Goal: Information Seeking & Learning: Learn about a topic

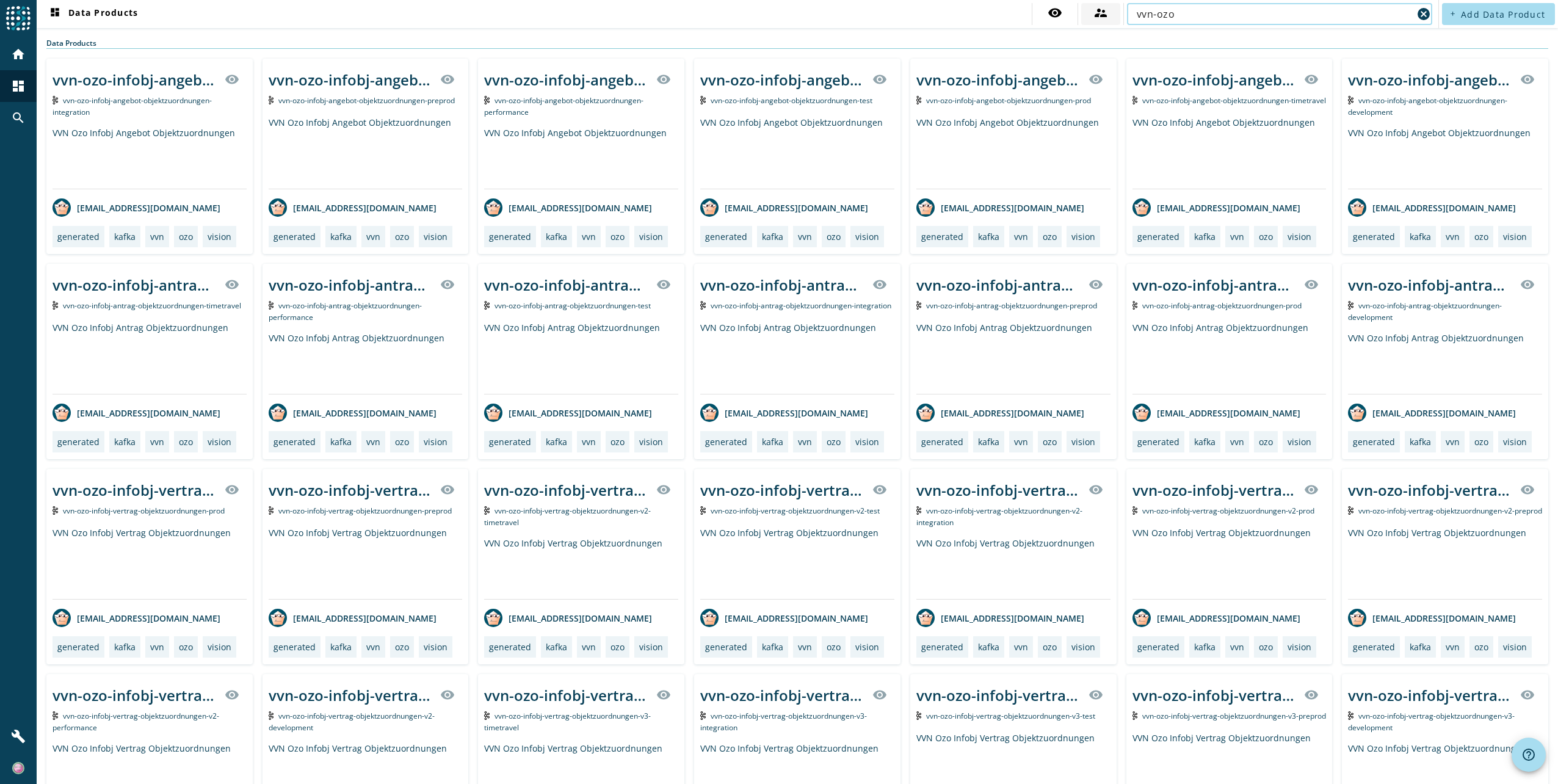
drag, startPoint x: 1177, startPoint y: 12, endPoint x: 1095, endPoint y: 14, distance: 82.0
click at [1095, 14] on div "visibility supervisor_account vvn-ozo cancel" at bounding box center [1233, 14] width 403 height 22
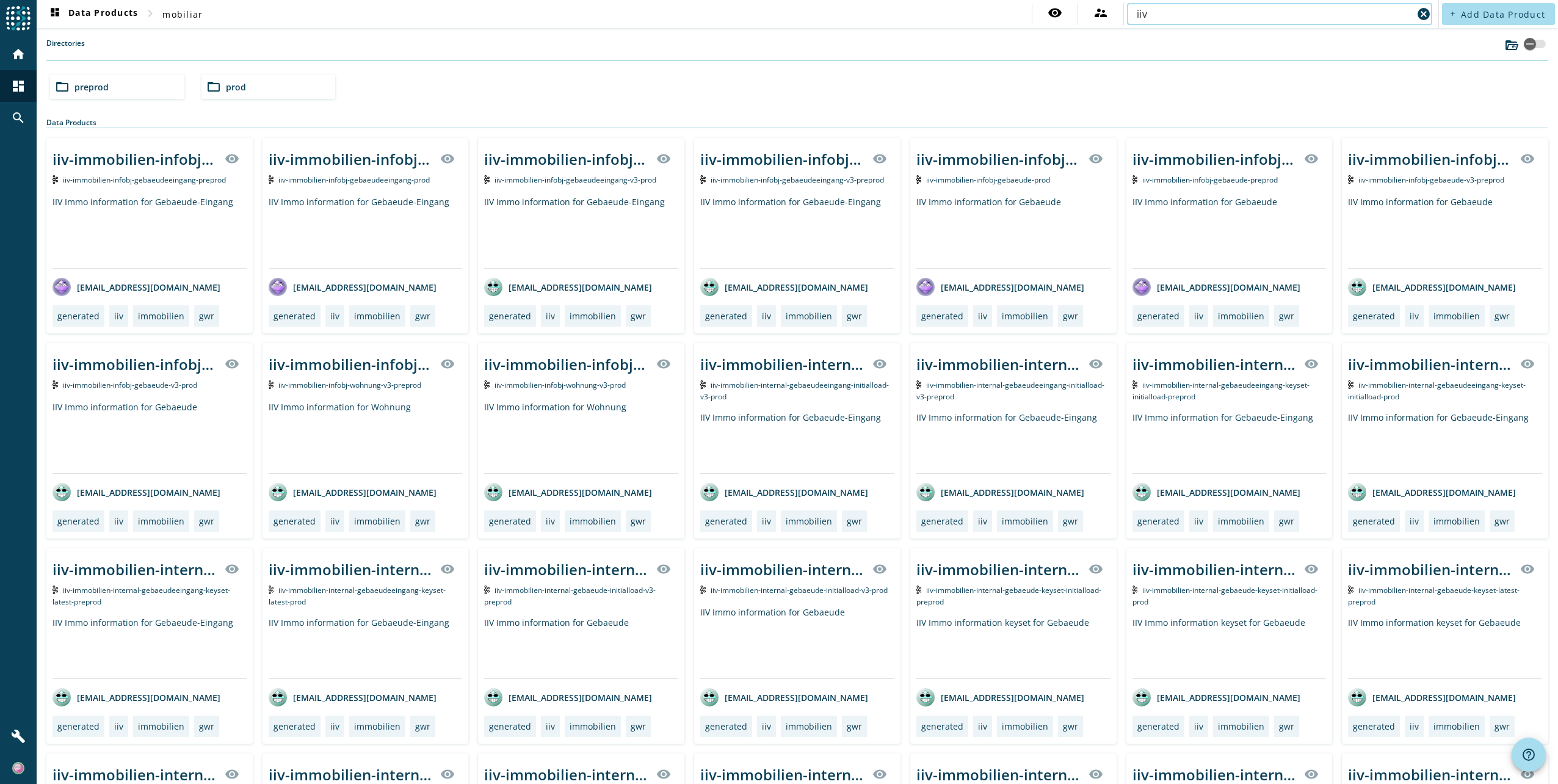
type input "iiv"
click at [180, 383] on span "iiv-immobilien-infobj-gebaeude-v3-prod" at bounding box center [130, 385] width 134 height 10
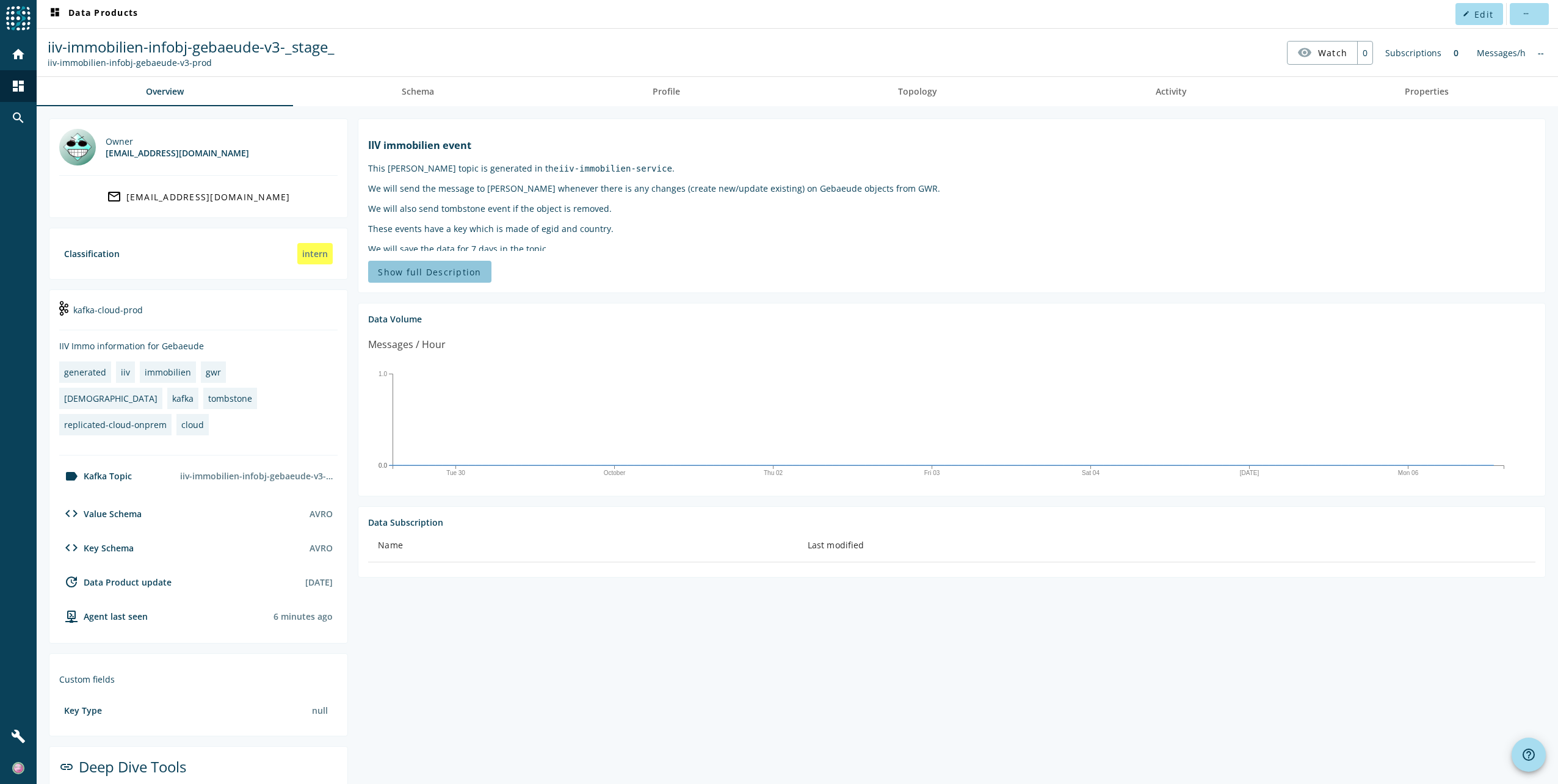
click at [459, 270] on span "Show full Description" at bounding box center [429, 272] width 103 height 12
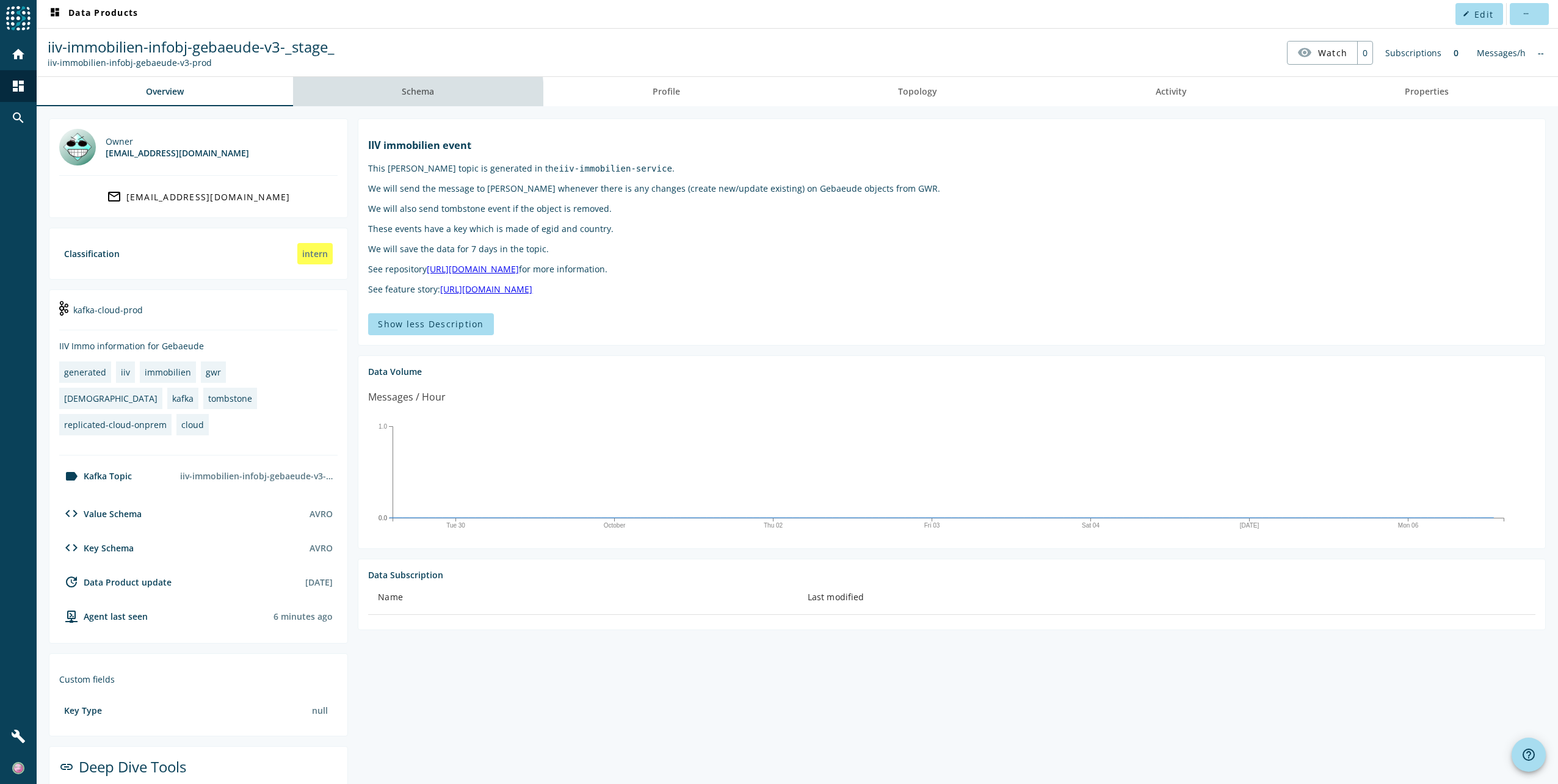
click at [416, 95] on span "Schema" at bounding box center [418, 91] width 32 height 8
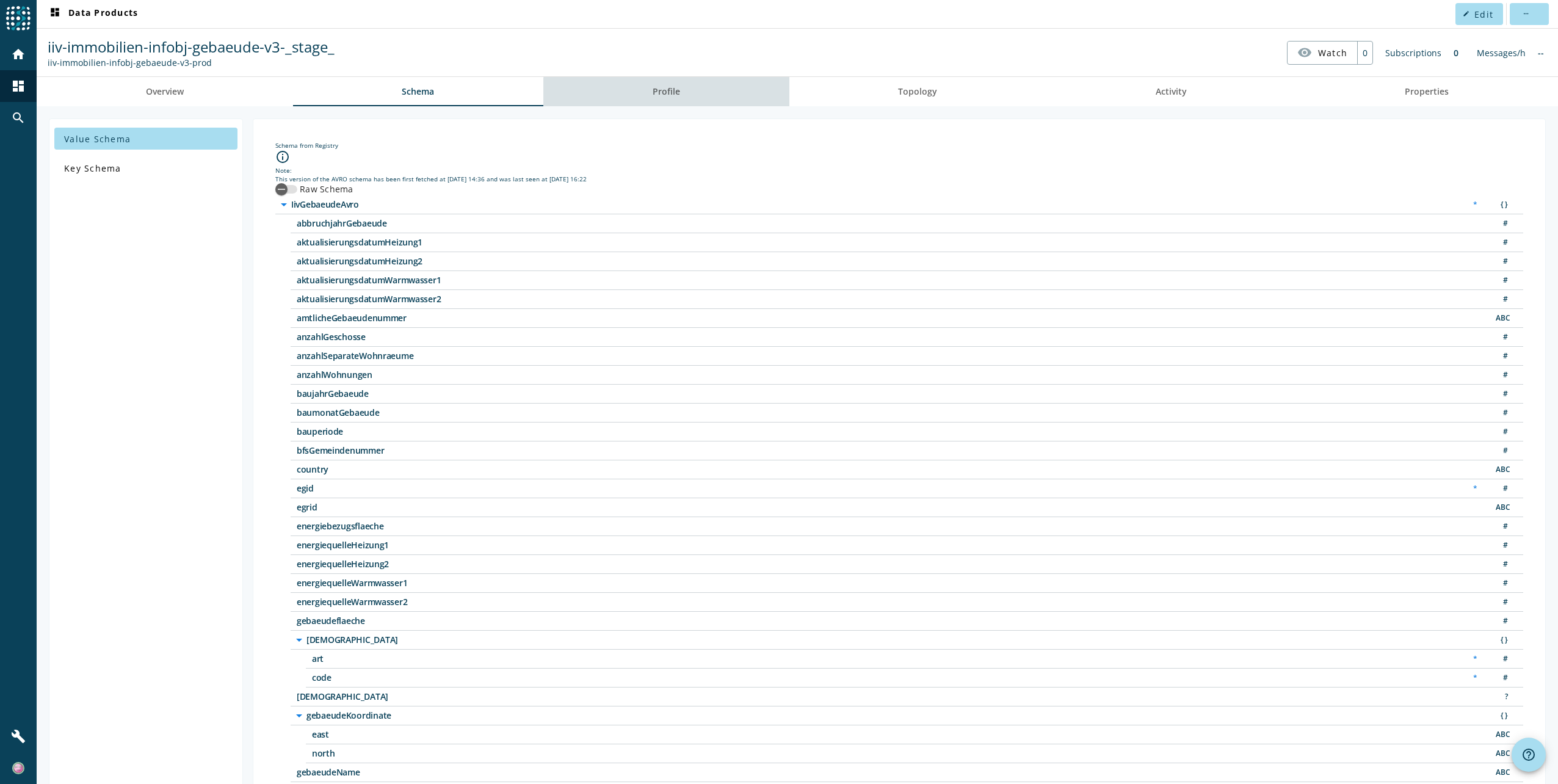
click at [676, 92] on span "Profile" at bounding box center [667, 91] width 27 height 8
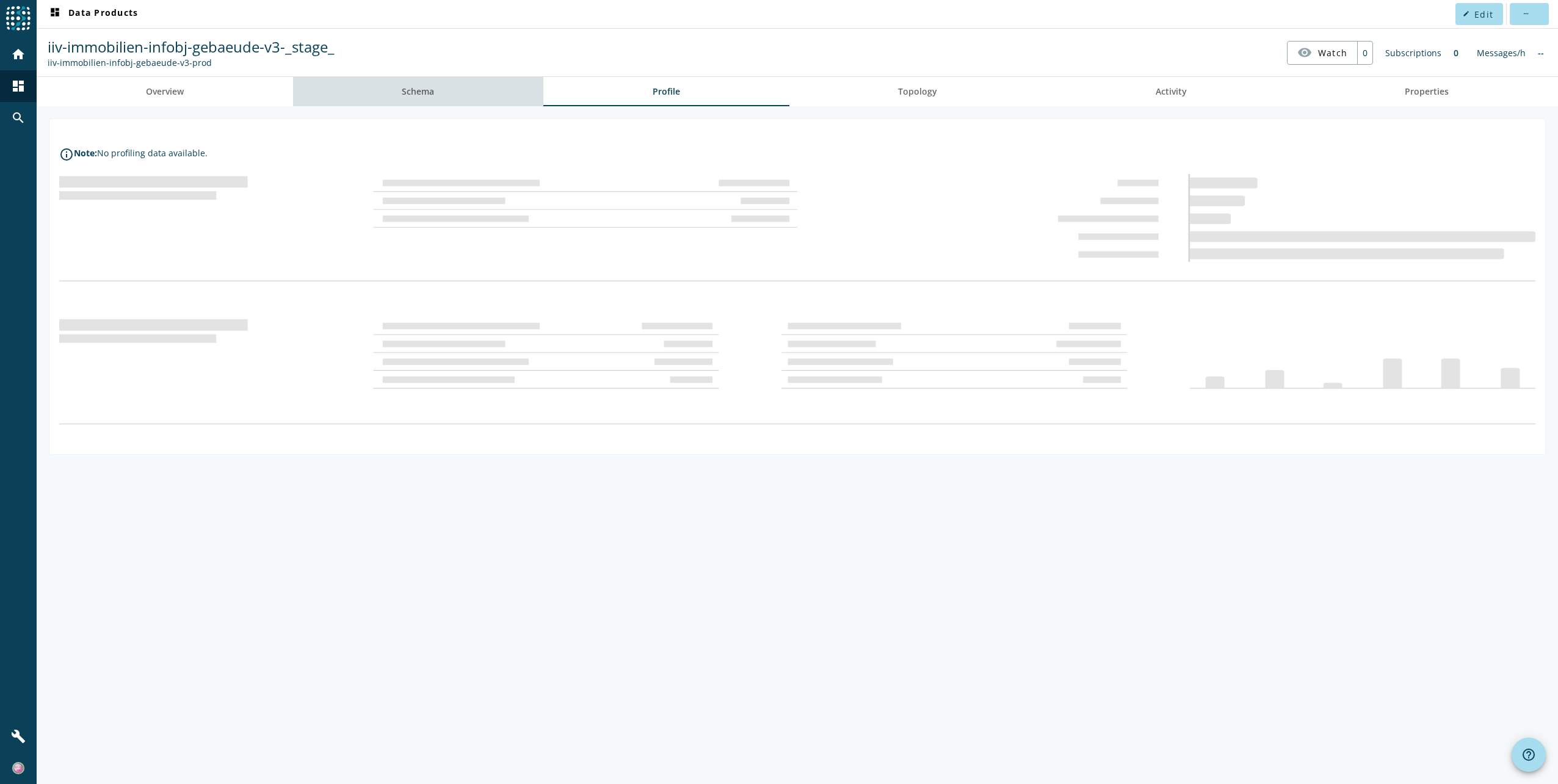
click at [451, 94] on link "Schema" at bounding box center [418, 91] width 251 height 29
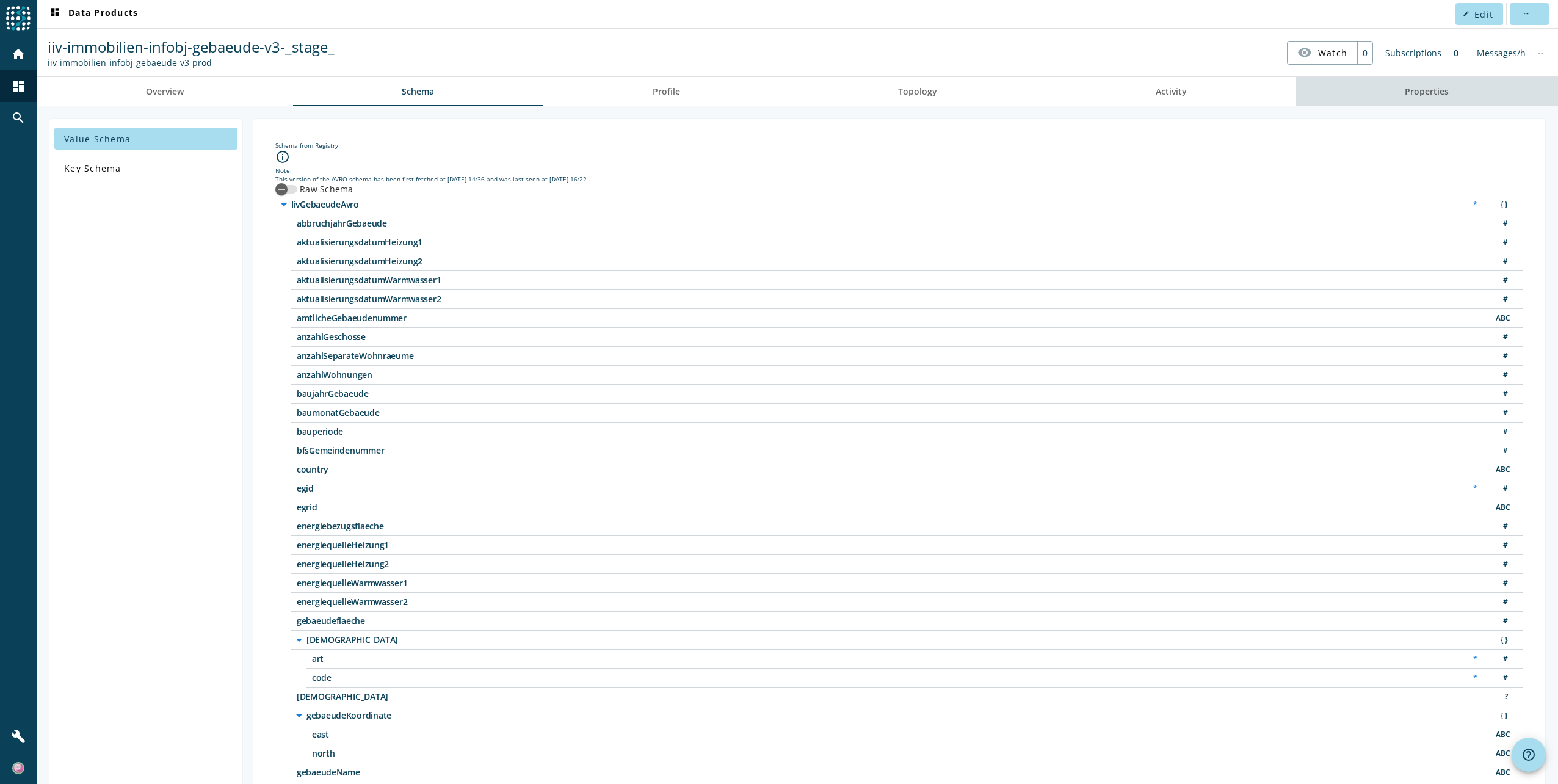
click at [1440, 90] on span "Properties" at bounding box center [1427, 91] width 44 height 8
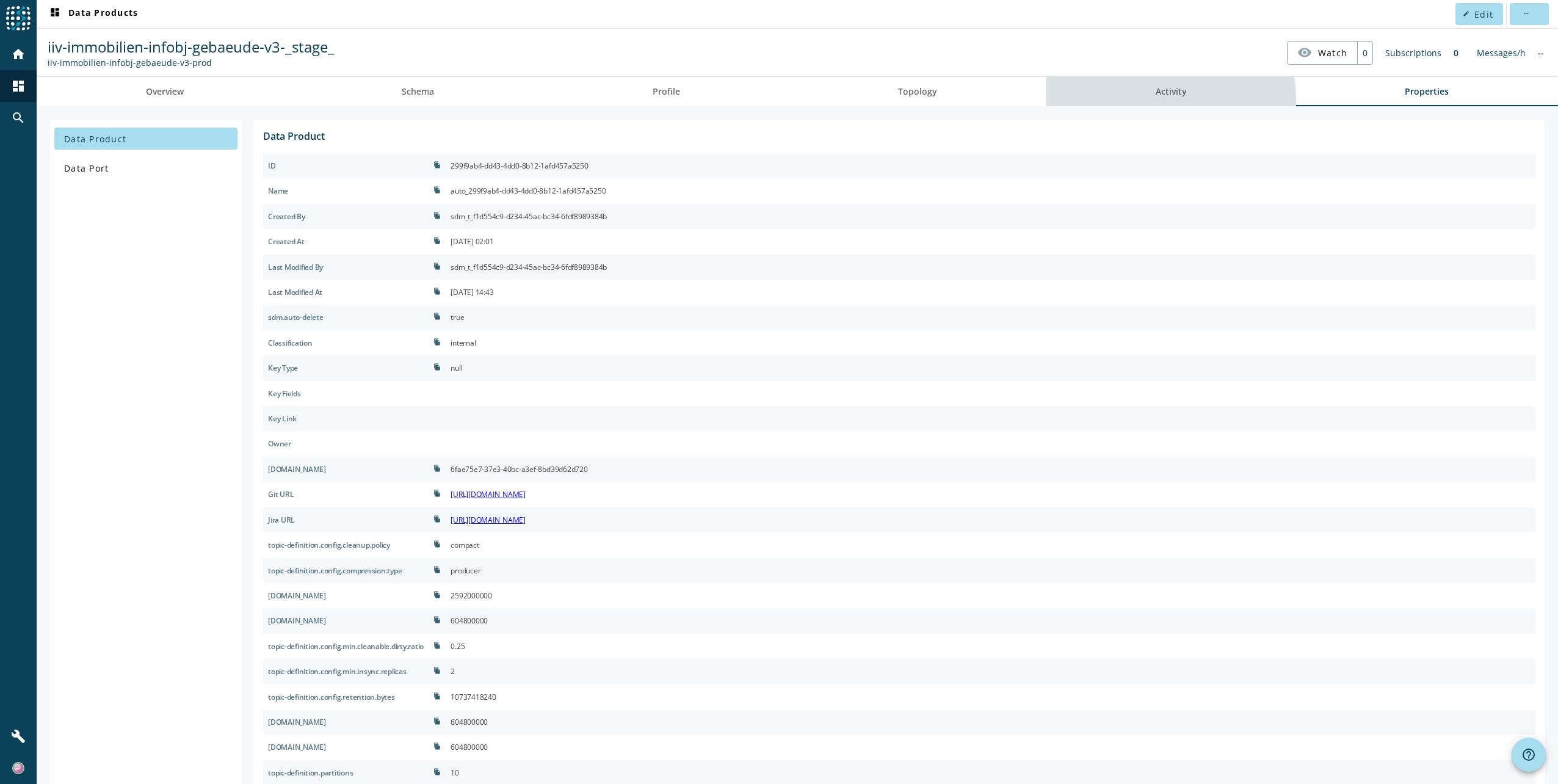
click at [1156, 101] on span "Activity" at bounding box center [1171, 91] width 31 height 29
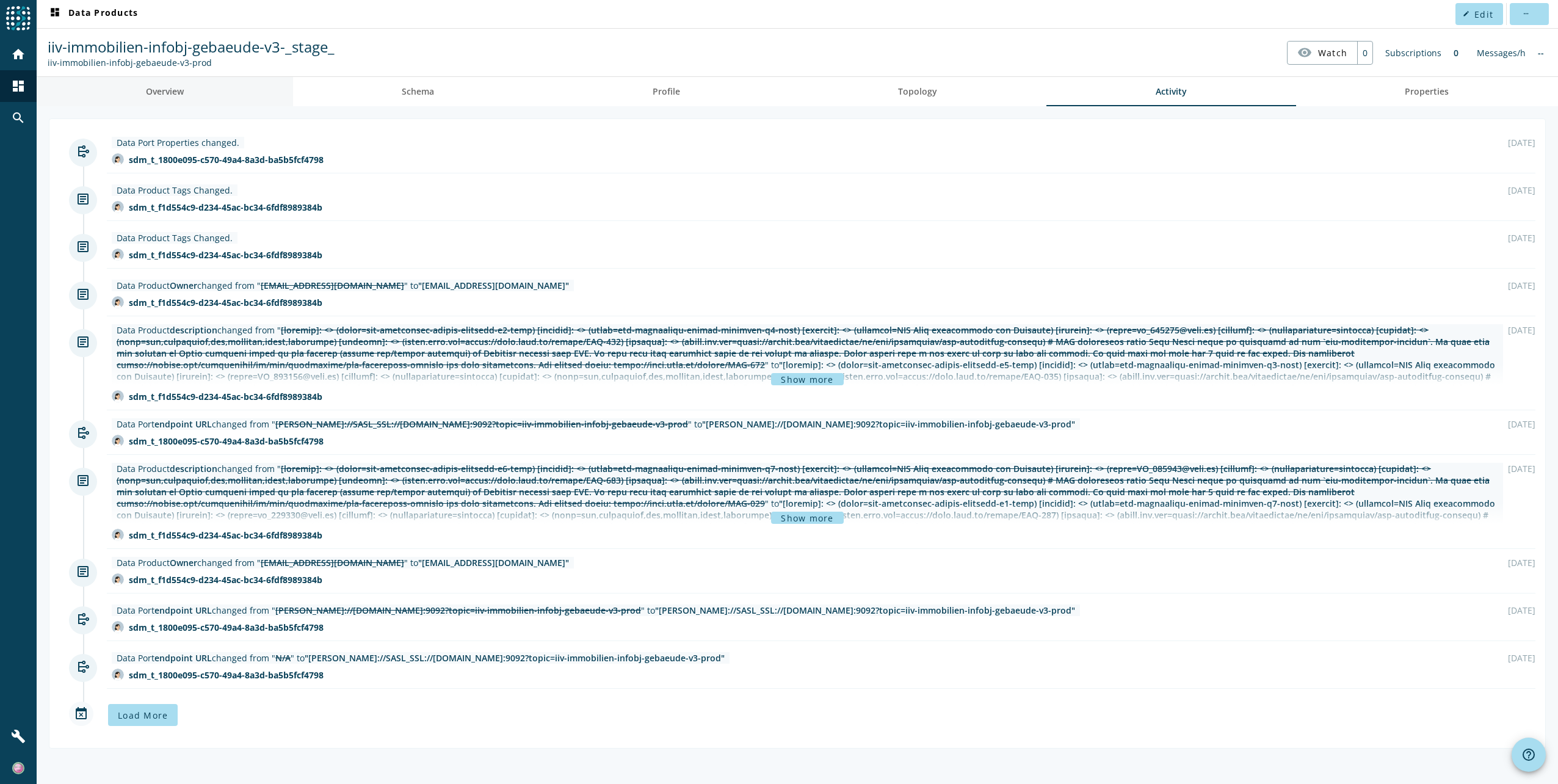
click at [177, 87] on span "Overview" at bounding box center [165, 91] width 38 height 8
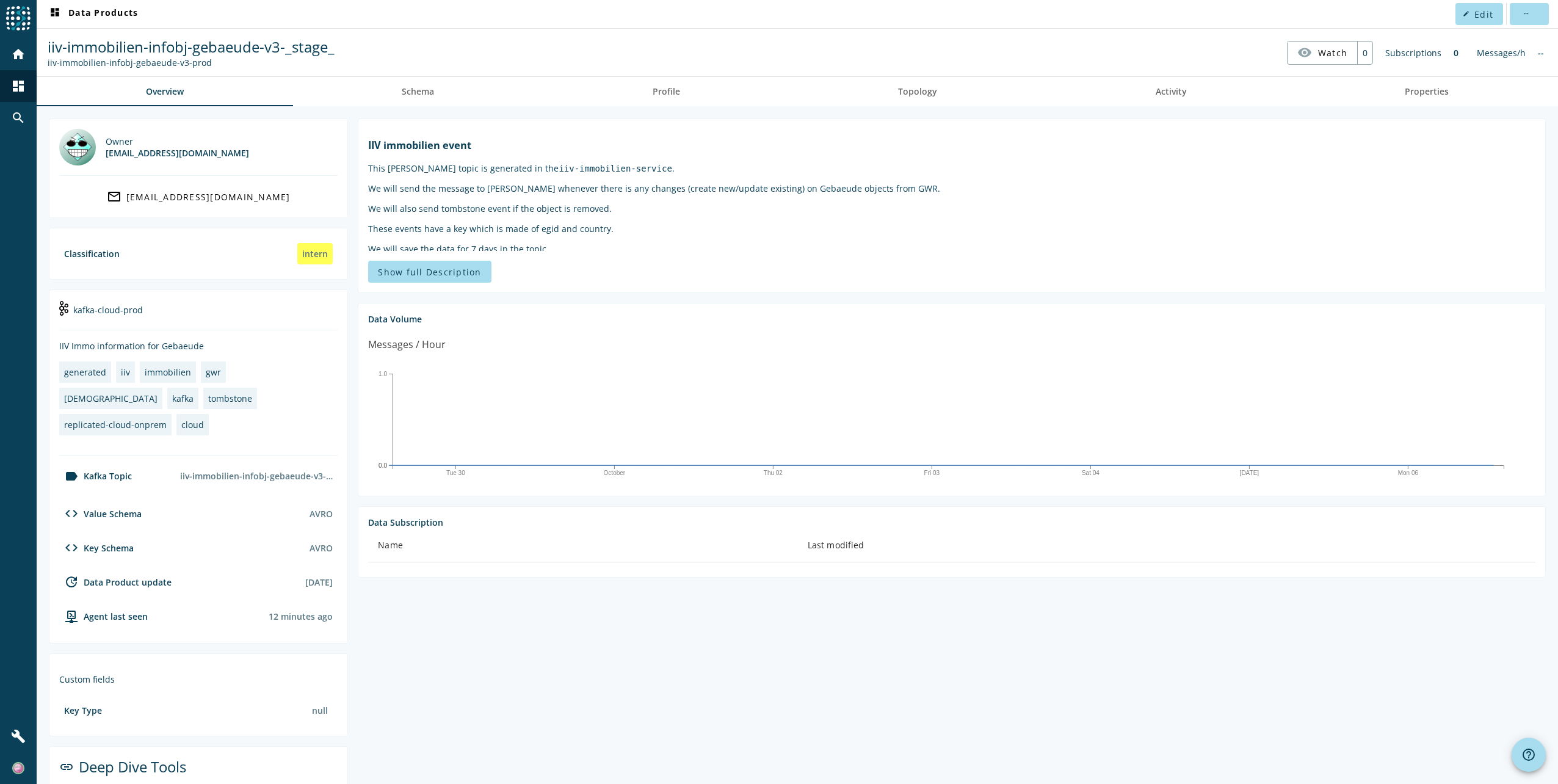
scroll to position [31, 0]
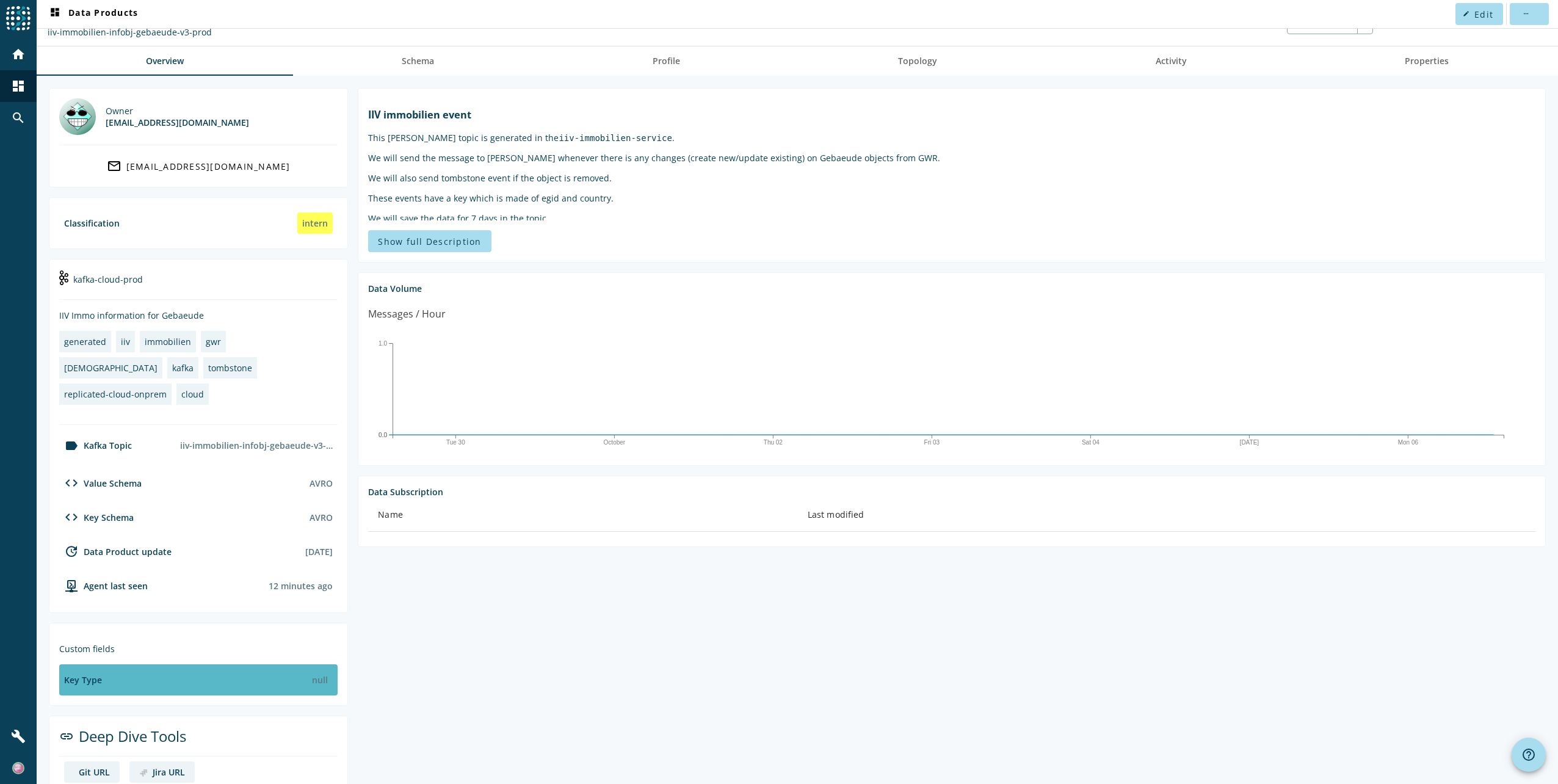
click at [315, 669] on div "null" at bounding box center [320, 679] width 25 height 21
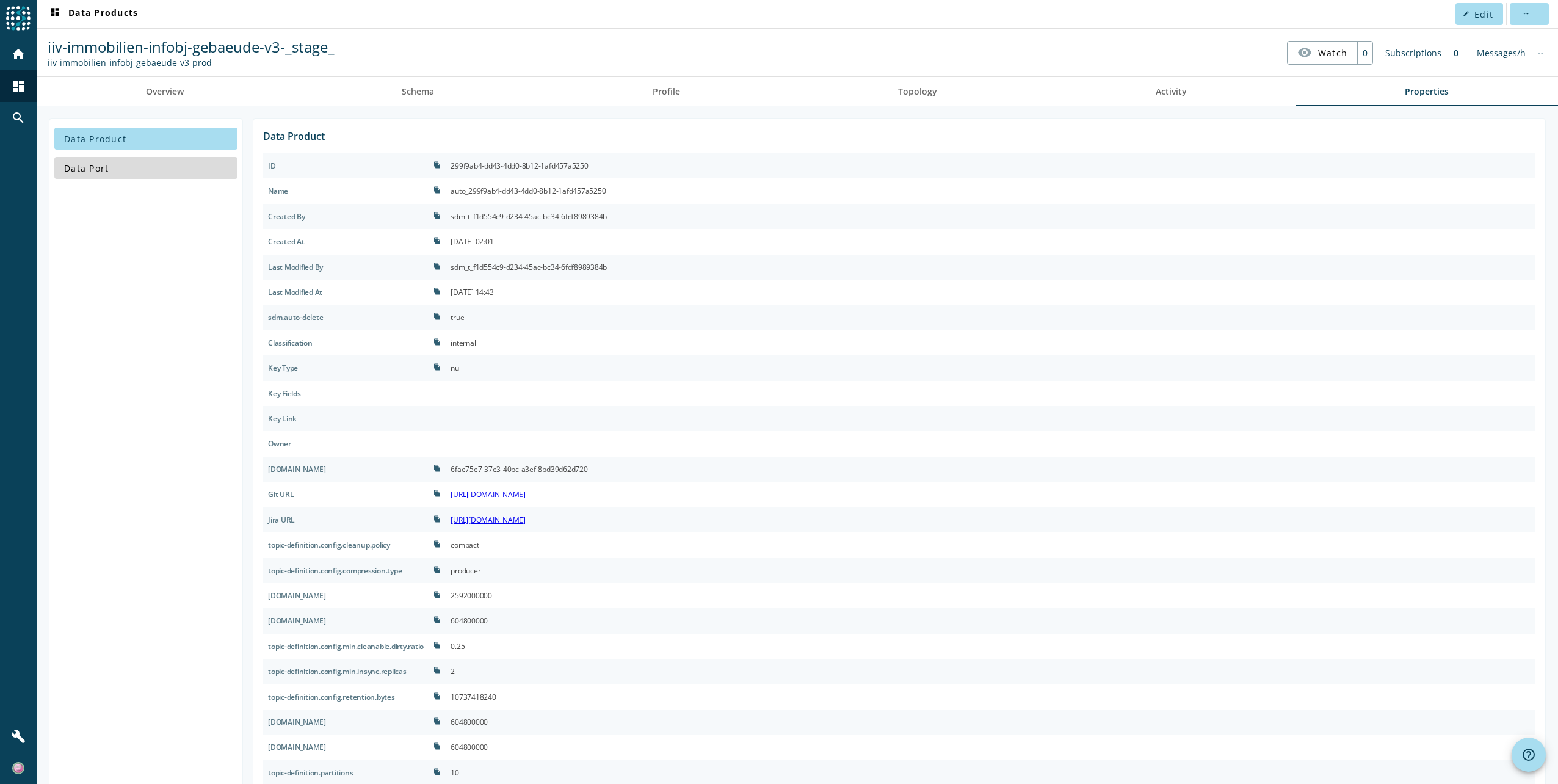
click at [101, 167] on span "Data Port" at bounding box center [86, 168] width 45 height 12
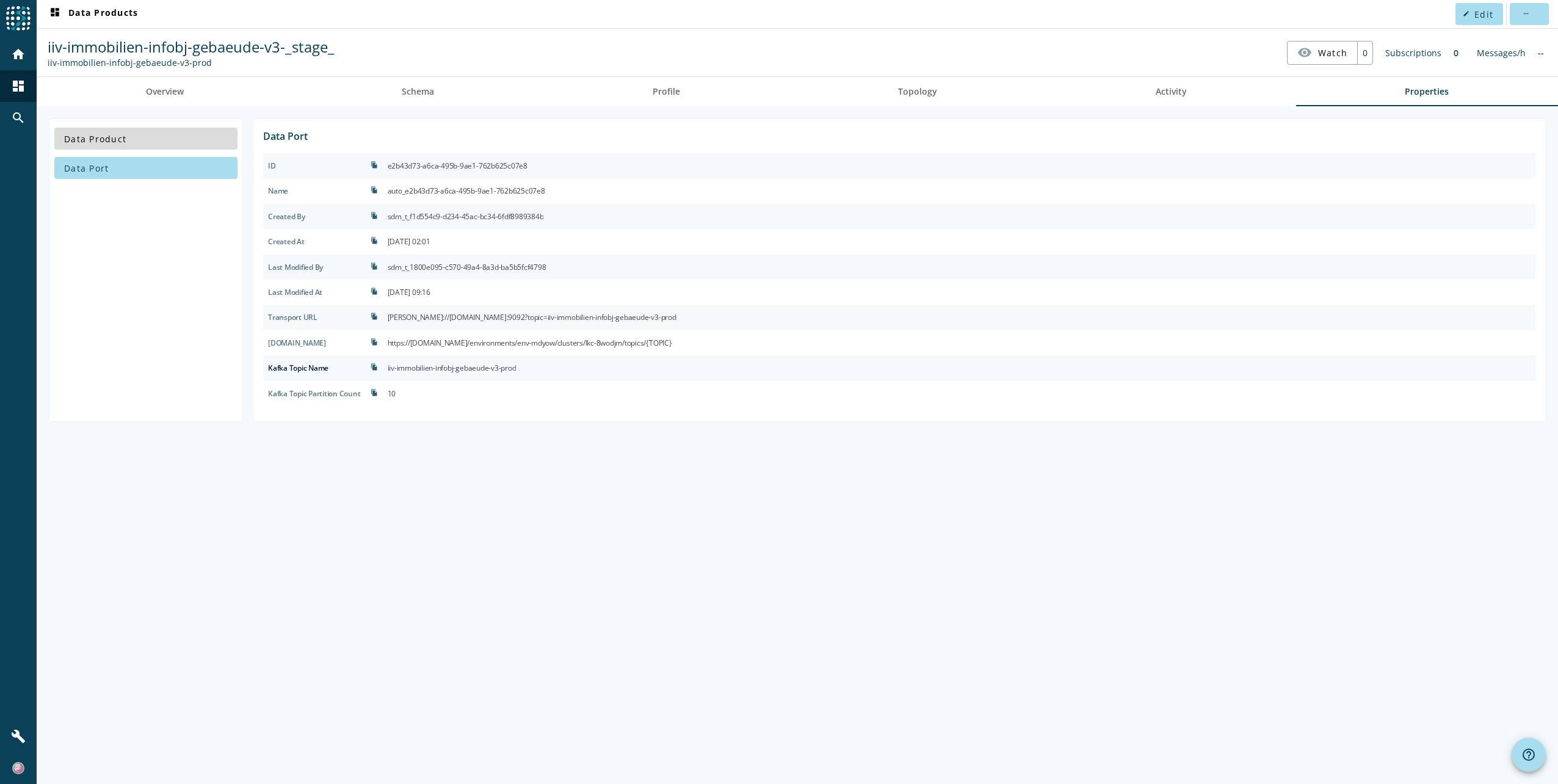
click at [89, 137] on span "Data Product" at bounding box center [96, 139] width 62 height 12
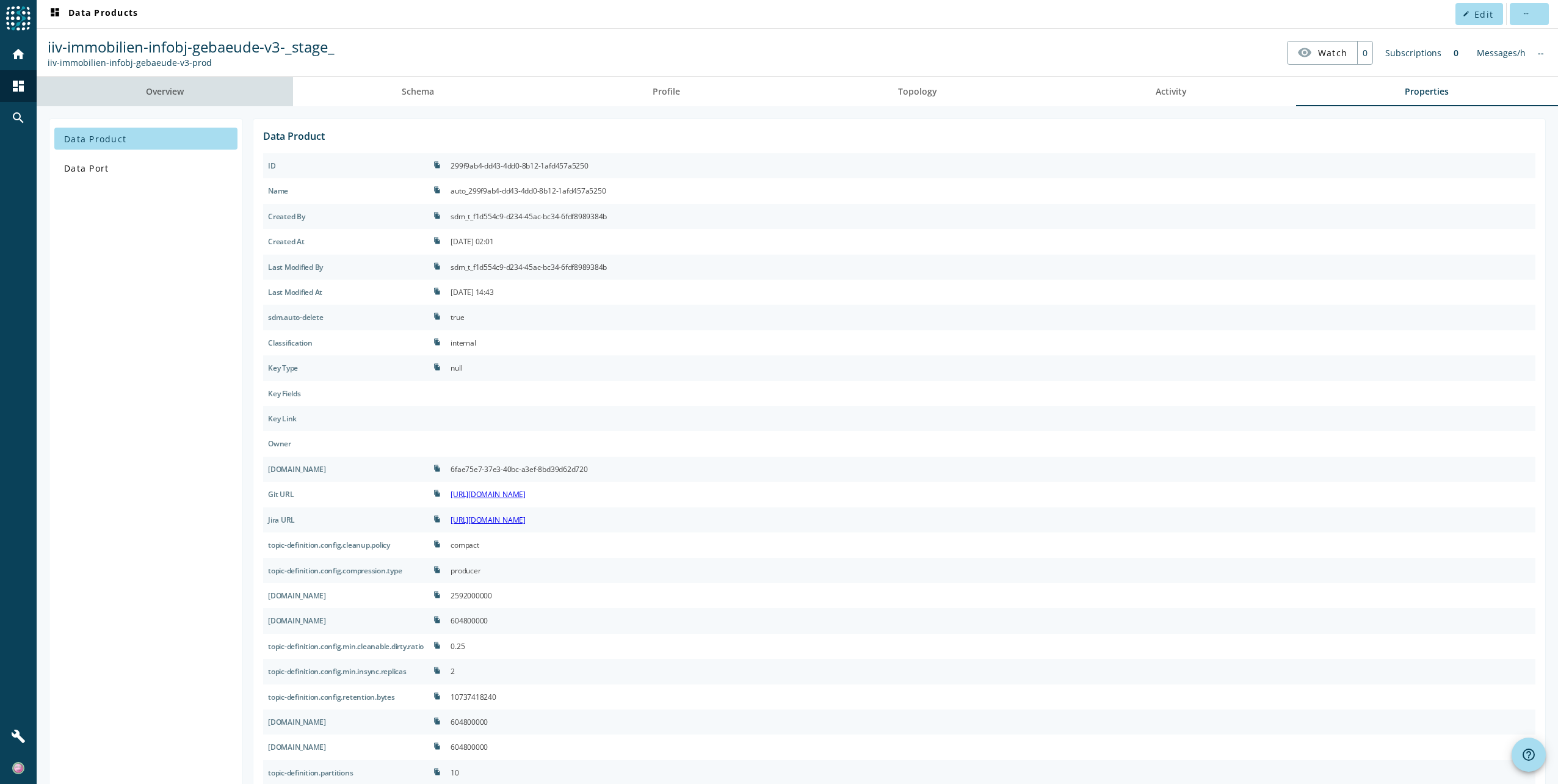
click at [170, 95] on span "Overview" at bounding box center [165, 91] width 38 height 8
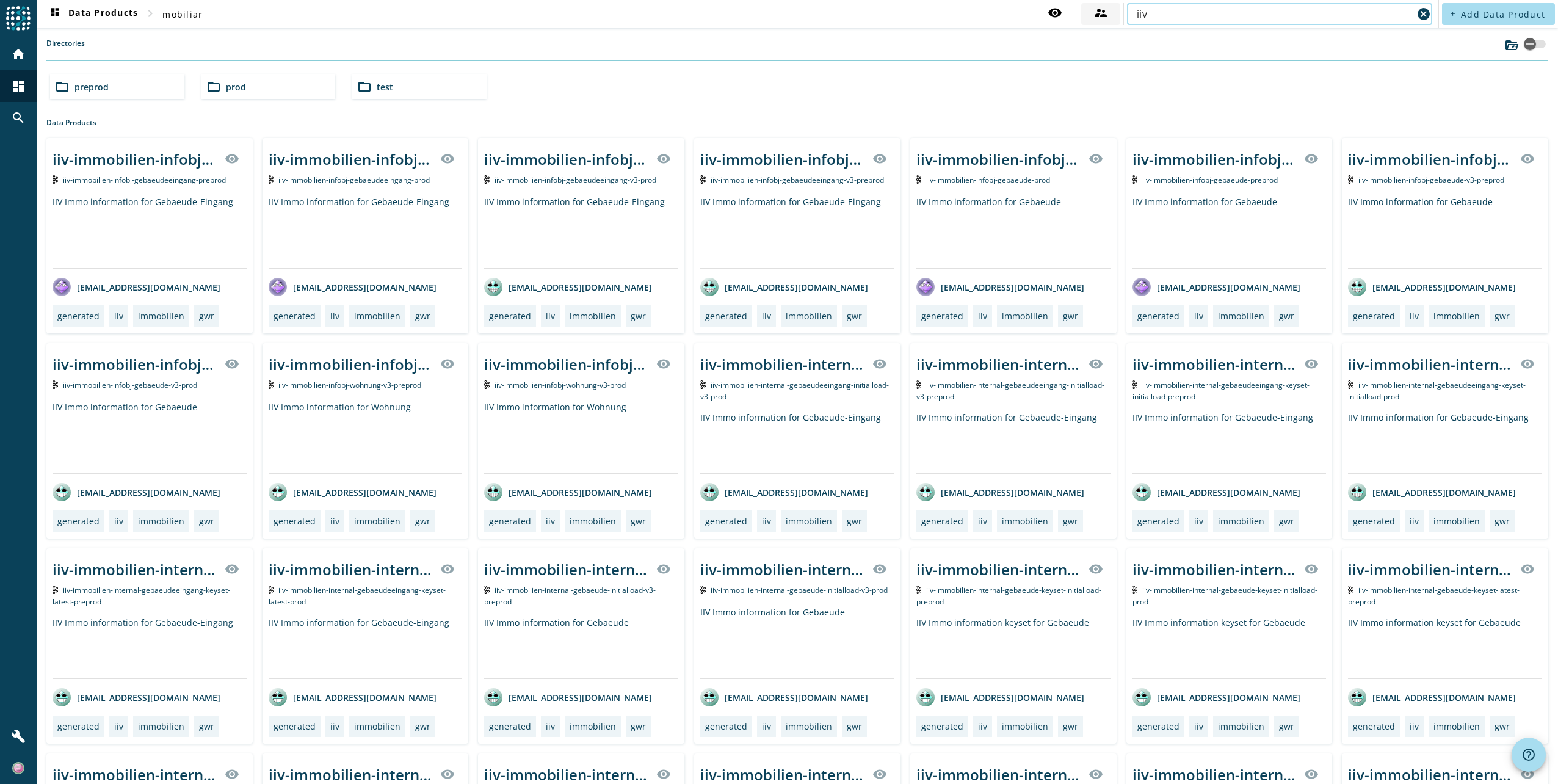
drag, startPoint x: 1151, startPoint y: 18, endPoint x: 1091, endPoint y: 9, distance: 60.7
click at [1091, 9] on div "visibility supervisor_account iiv cancel" at bounding box center [1233, 14] width 403 height 22
paste input "-immo-infobj-gebaeudeeingang."
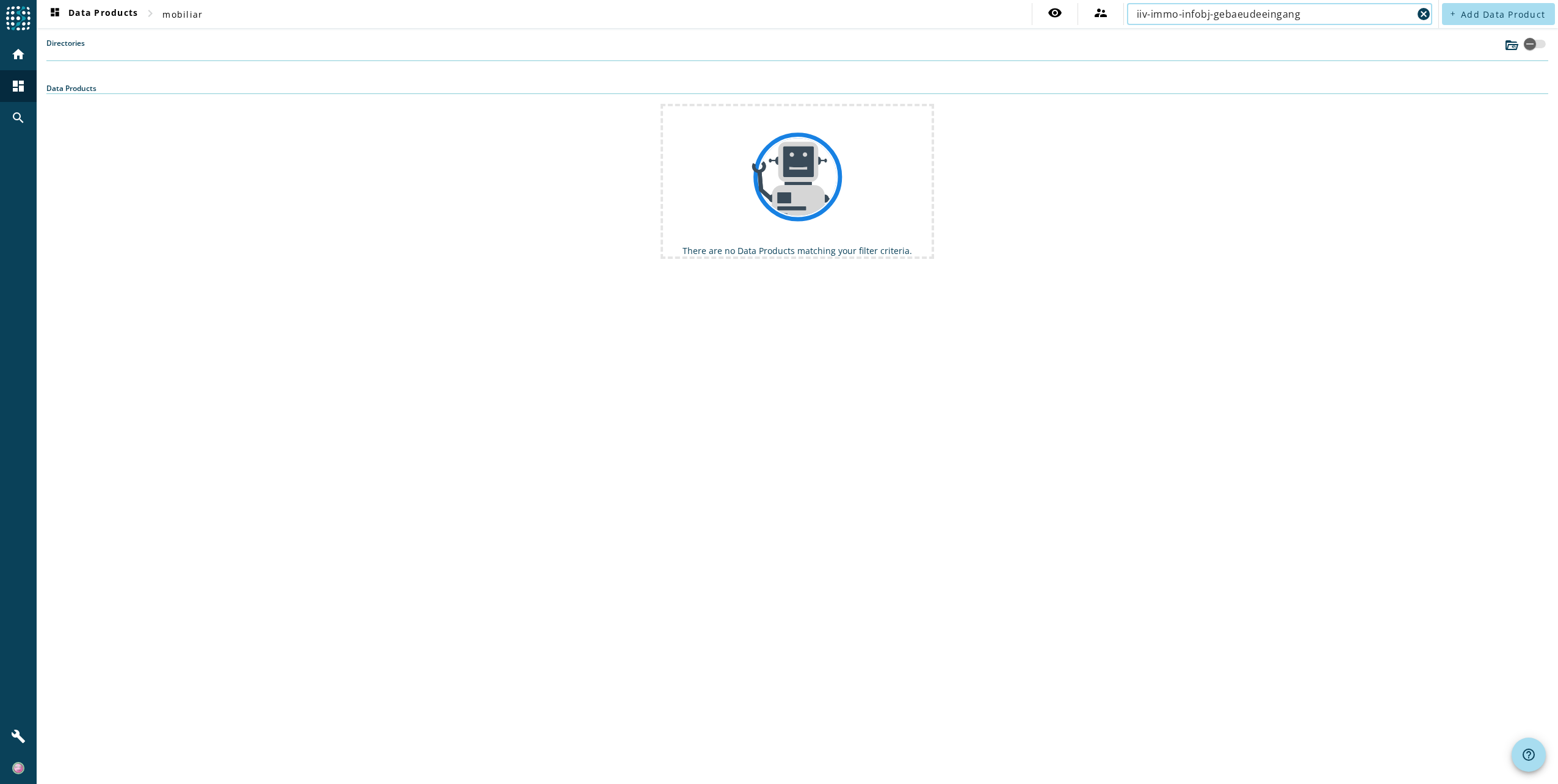
drag, startPoint x: 1314, startPoint y: 14, endPoint x: 1221, endPoint y: 12, distance: 93.0
click at [1221, 12] on input "iiv-immo-infobj-gebaeudeeingang" at bounding box center [1275, 14] width 276 height 15
drag, startPoint x: 1336, startPoint y: 14, endPoint x: 1214, endPoint y: 13, distance: 122.0
click at [1214, 13] on input "iiv-immo-infobj-gebaeudeeingang" at bounding box center [1275, 14] width 276 height 15
click at [1211, 15] on input "iiv-immo-infobj-" at bounding box center [1275, 14] width 276 height 15
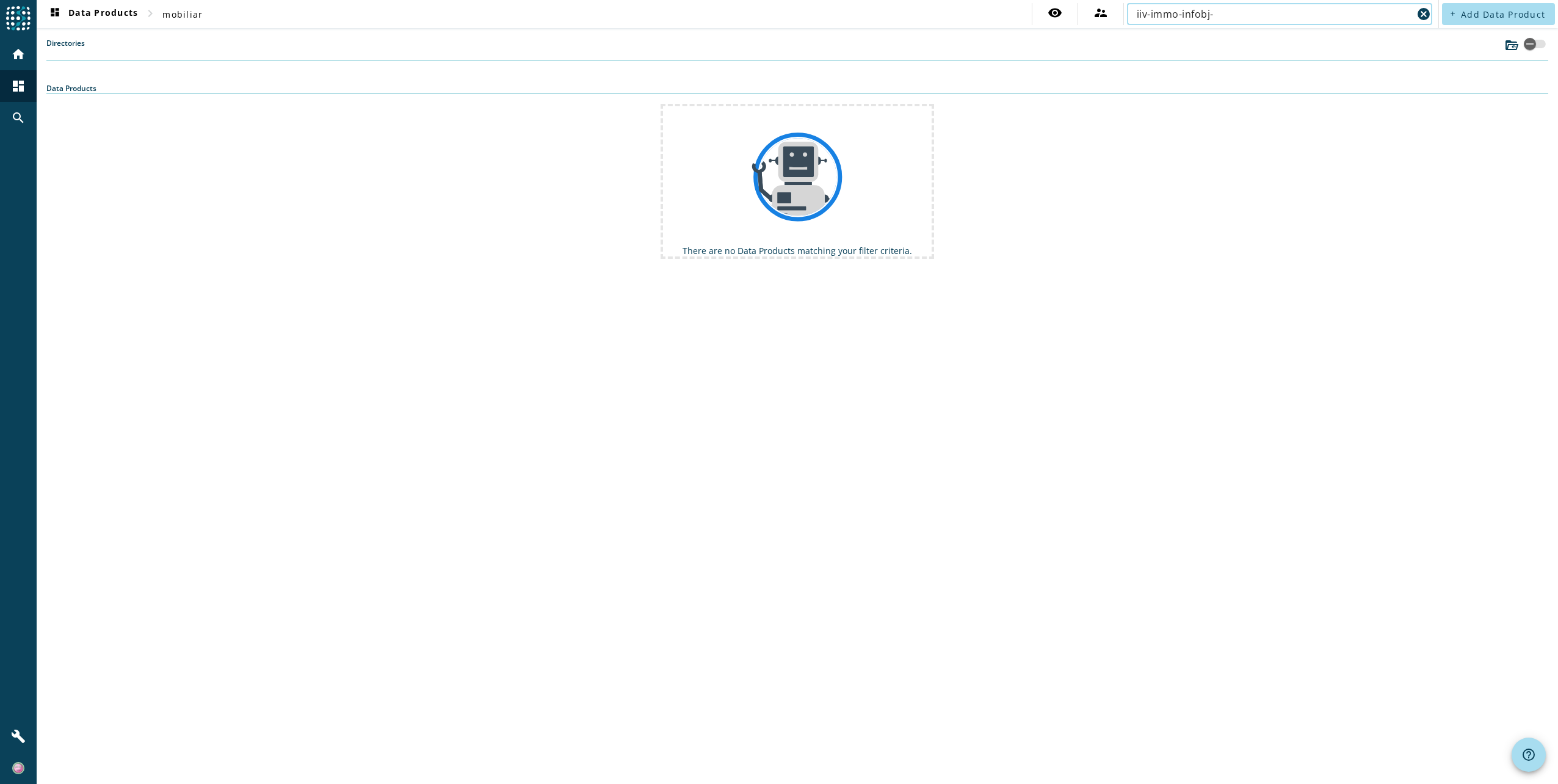
drag, startPoint x: 1149, startPoint y: 13, endPoint x: 1232, endPoint y: 14, distance: 83.0
click at [1232, 14] on input "iiv-immo-infobj-" at bounding box center [1275, 14] width 276 height 15
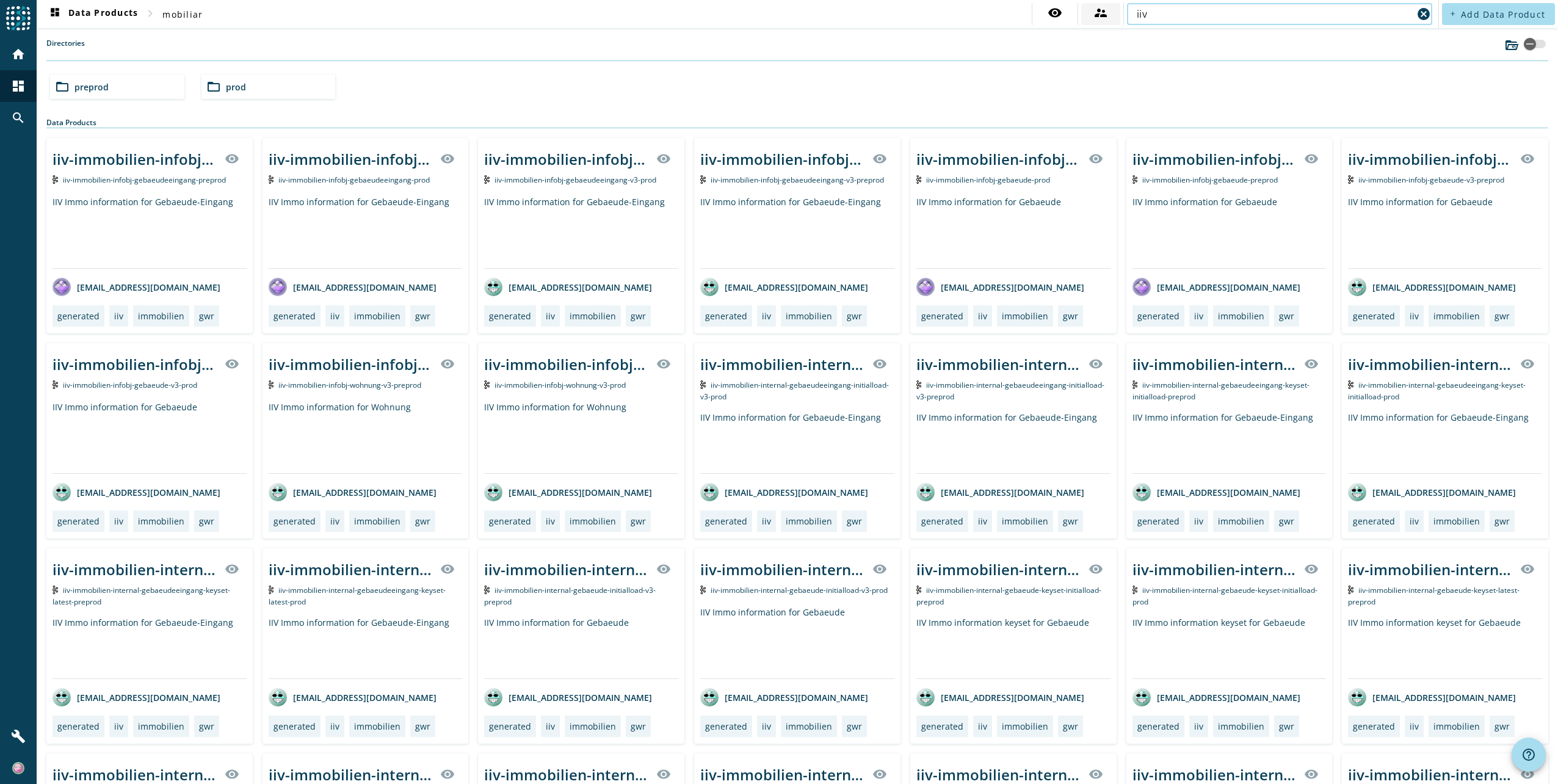
drag, startPoint x: 1126, startPoint y: 12, endPoint x: 1090, endPoint y: 10, distance: 36.1
click at [1090, 10] on div "visibility supervisor_account iiv cancel" at bounding box center [1233, 14] width 403 height 22
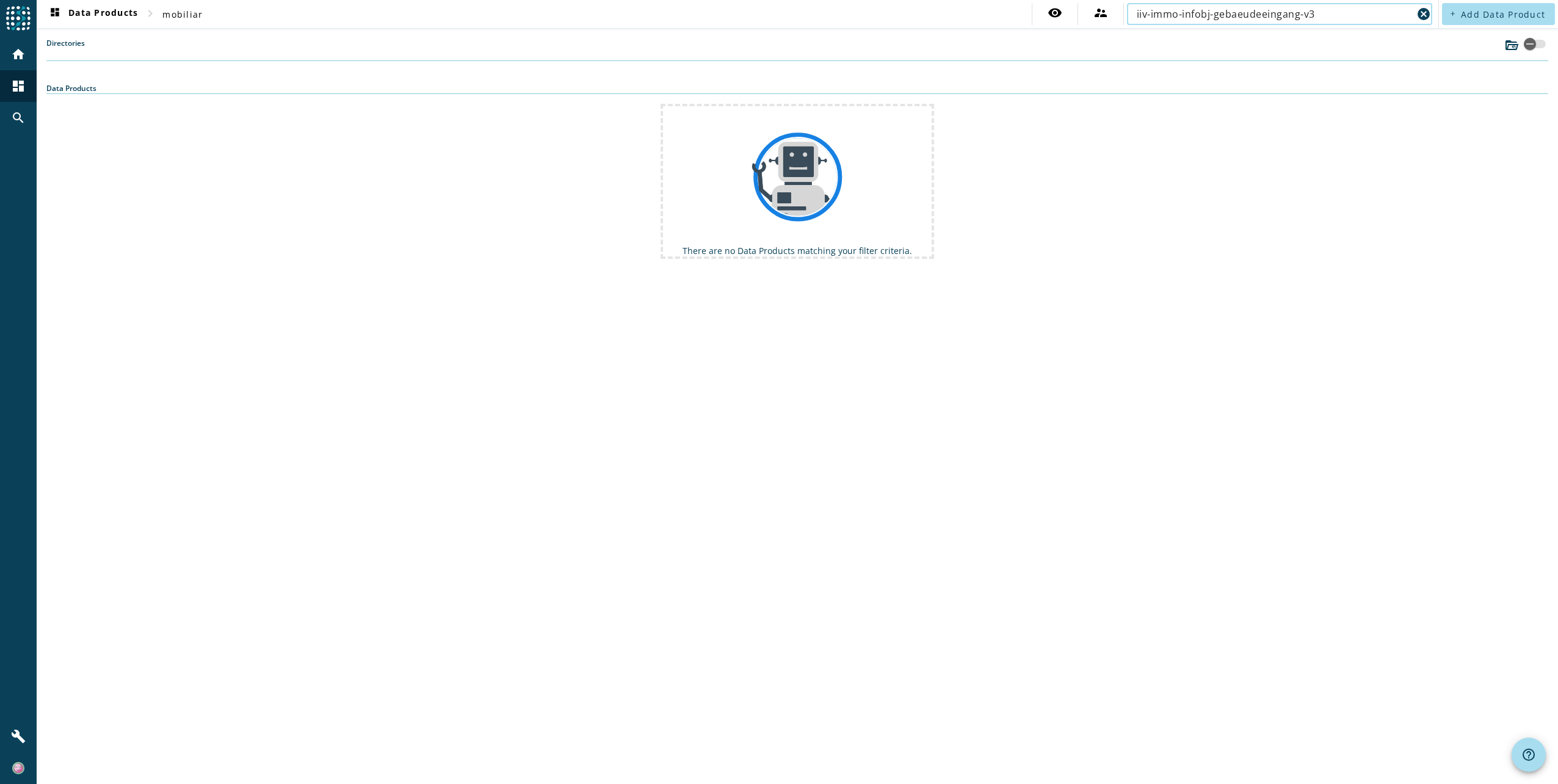
drag, startPoint x: 1339, startPoint y: 14, endPoint x: 1180, endPoint y: 12, distance: 159.0
click at [1180, 12] on input "iiv-immo-infobj-gebaeudeeingang-v3" at bounding box center [1275, 14] width 276 height 15
click at [1184, 14] on input "iiv-immo" at bounding box center [1275, 14] width 276 height 15
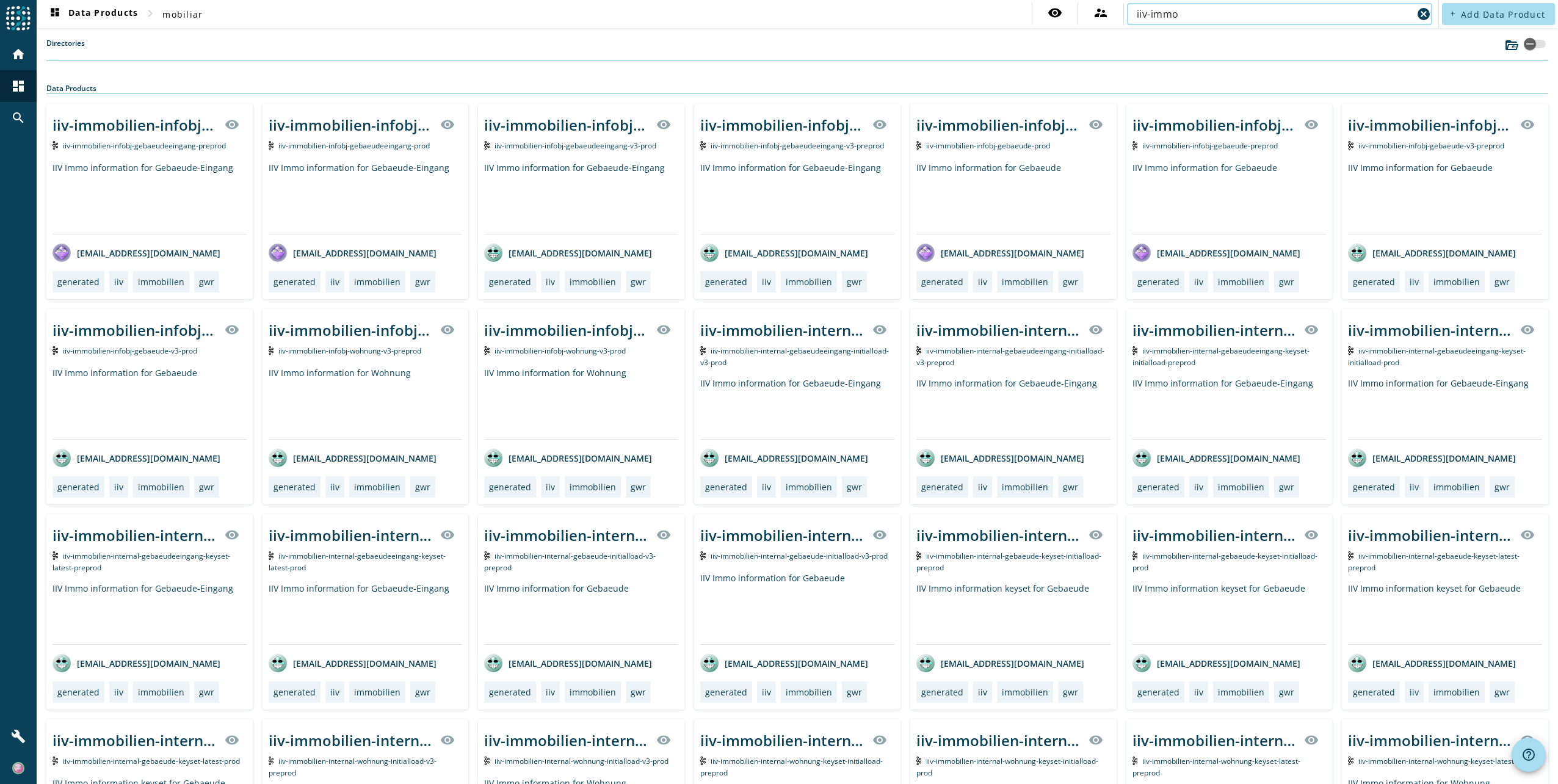
click at [1184, 14] on input "iiv-immo" at bounding box center [1275, 14] width 276 height 15
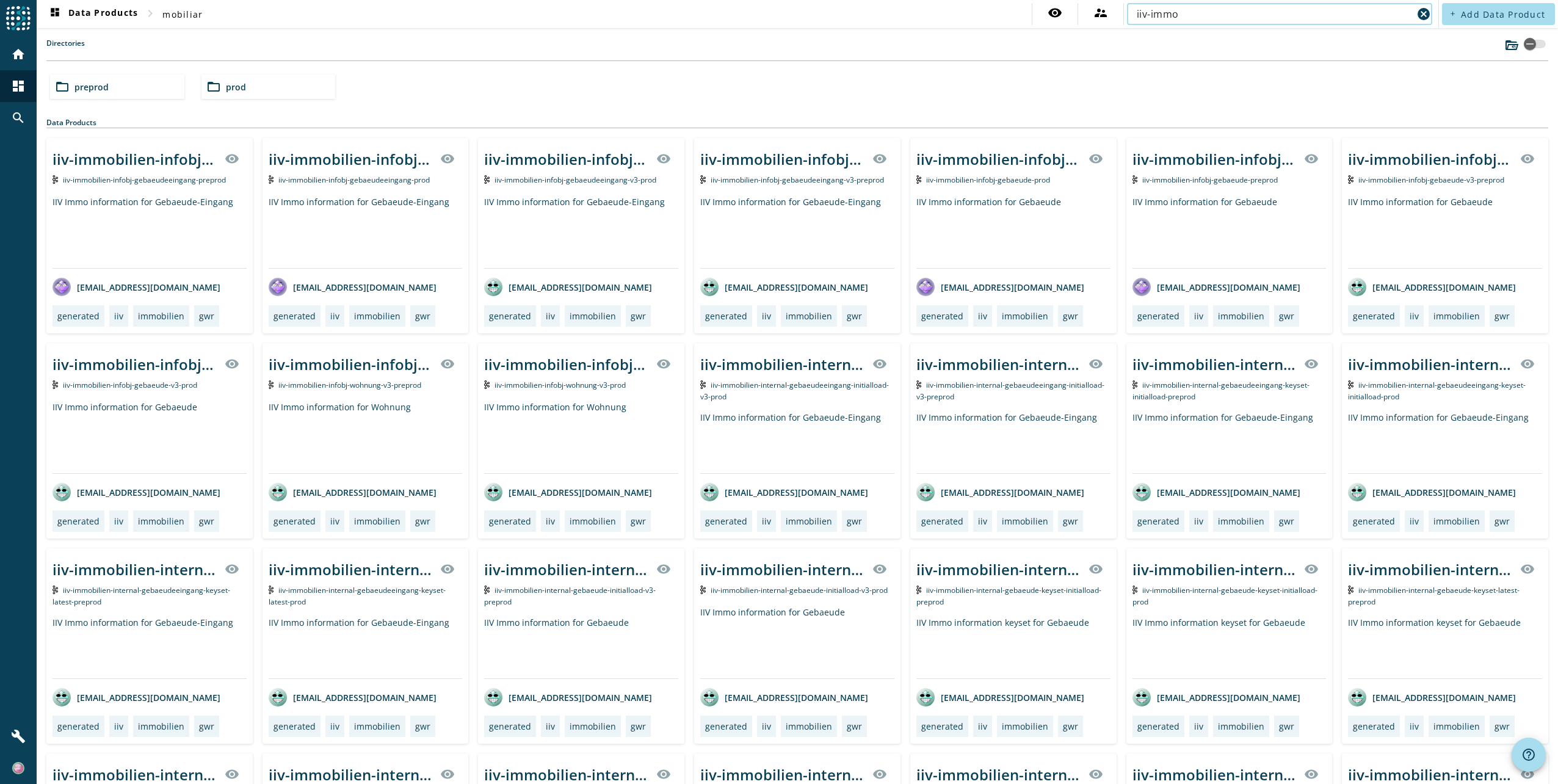
click at [1184, 14] on input "iiv-immo" at bounding box center [1275, 14] width 276 height 15
drag, startPoint x: 1201, startPoint y: 14, endPoint x: 1247, endPoint y: 10, distance: 46.2
click at [1247, 10] on input "iiv-immobilien-iiv-immo-infobj-gebaeudeeingang." at bounding box center [1275, 14] width 276 height 15
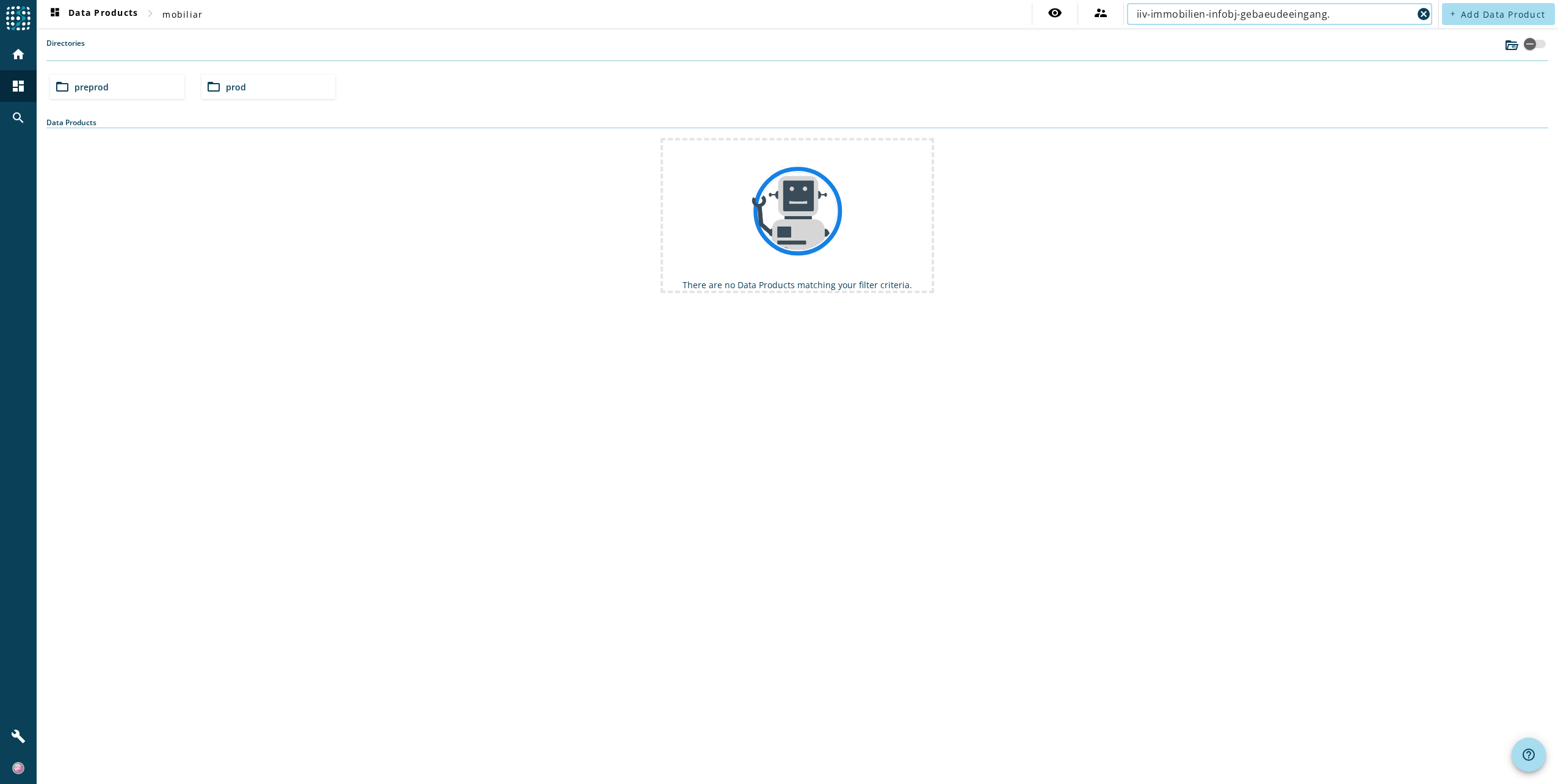
click at [1333, 16] on input "iiv-immobilien-infobj-gebaeudeeingang." at bounding box center [1275, 14] width 276 height 15
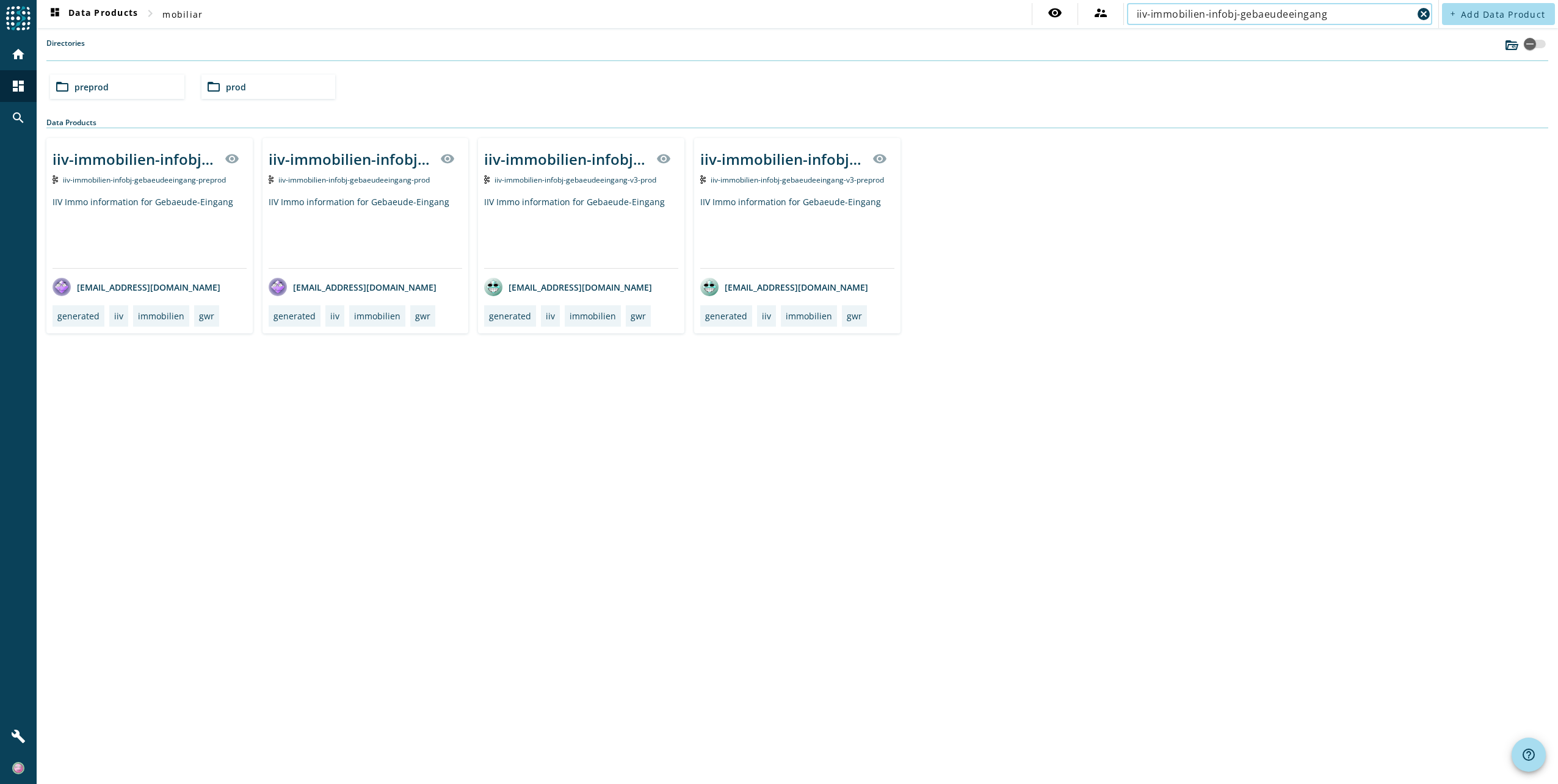
type input "iiv-immobilien-infobj-gebaeudeeingang"
click at [572, 207] on div "IIV Immo information for Gebaeude-Eingang" at bounding box center [581, 232] width 194 height 72
click at [359, 200] on div "IIV Immo information for Gebaeude-Eingang" at bounding box center [365, 232] width 194 height 72
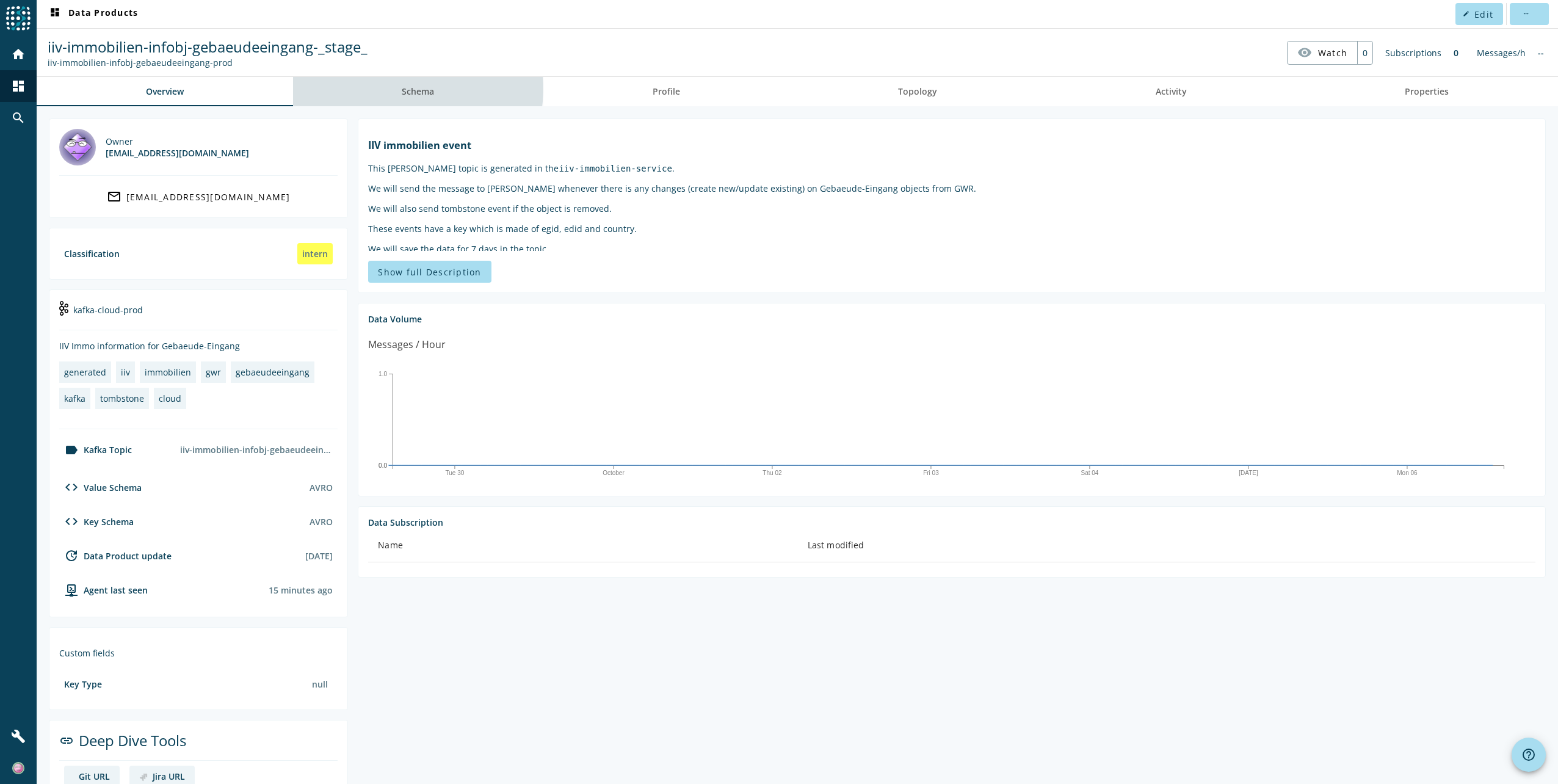
click at [416, 88] on span "Schema" at bounding box center [418, 91] width 32 height 8
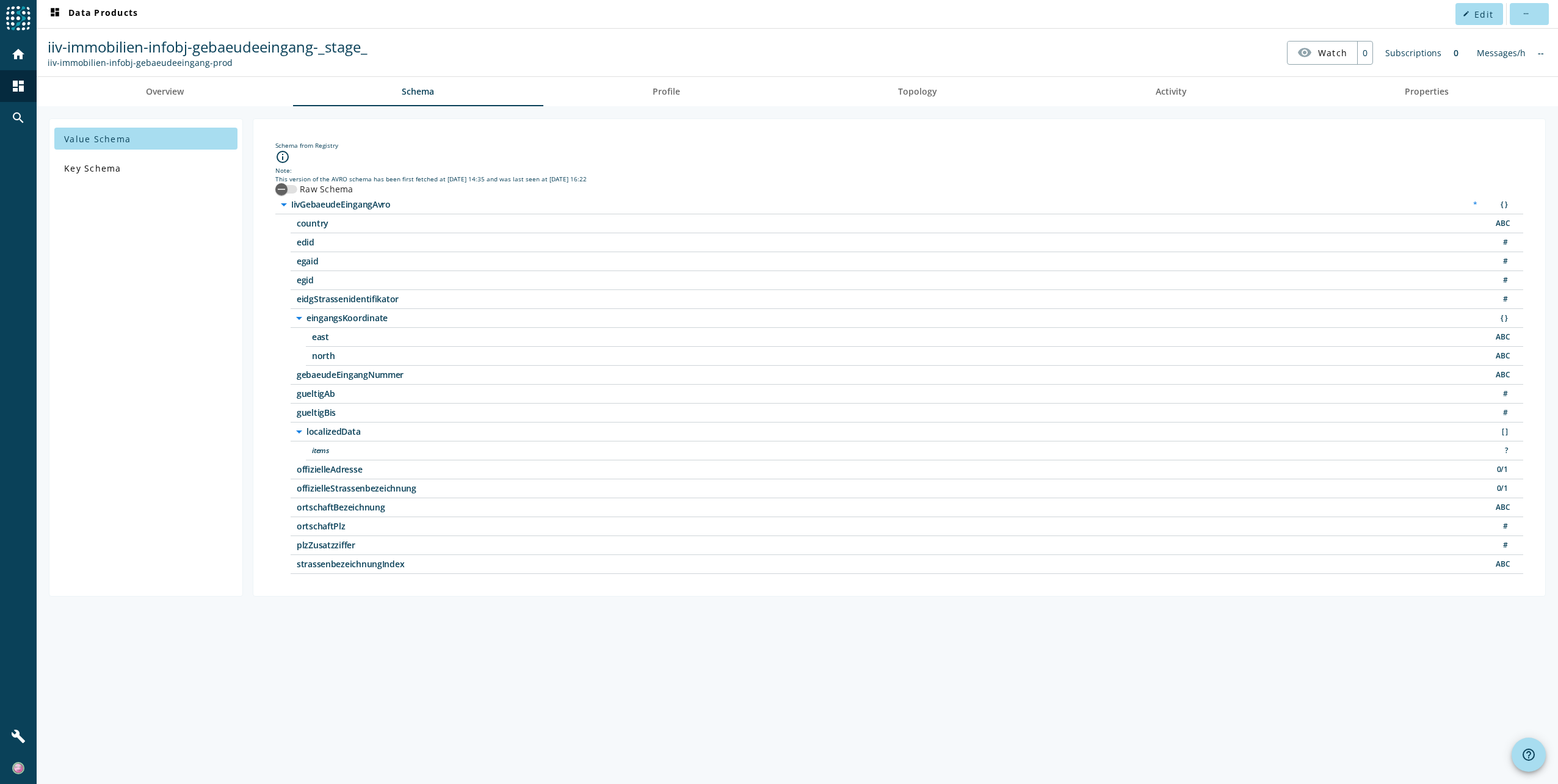
click at [298, 431] on icon "arrow_drop_down" at bounding box center [299, 431] width 15 height 15
click at [298, 431] on icon "arrow_right" at bounding box center [299, 431] width 15 height 15
click at [96, 168] on span "Key Schema" at bounding box center [93, 168] width 57 height 12
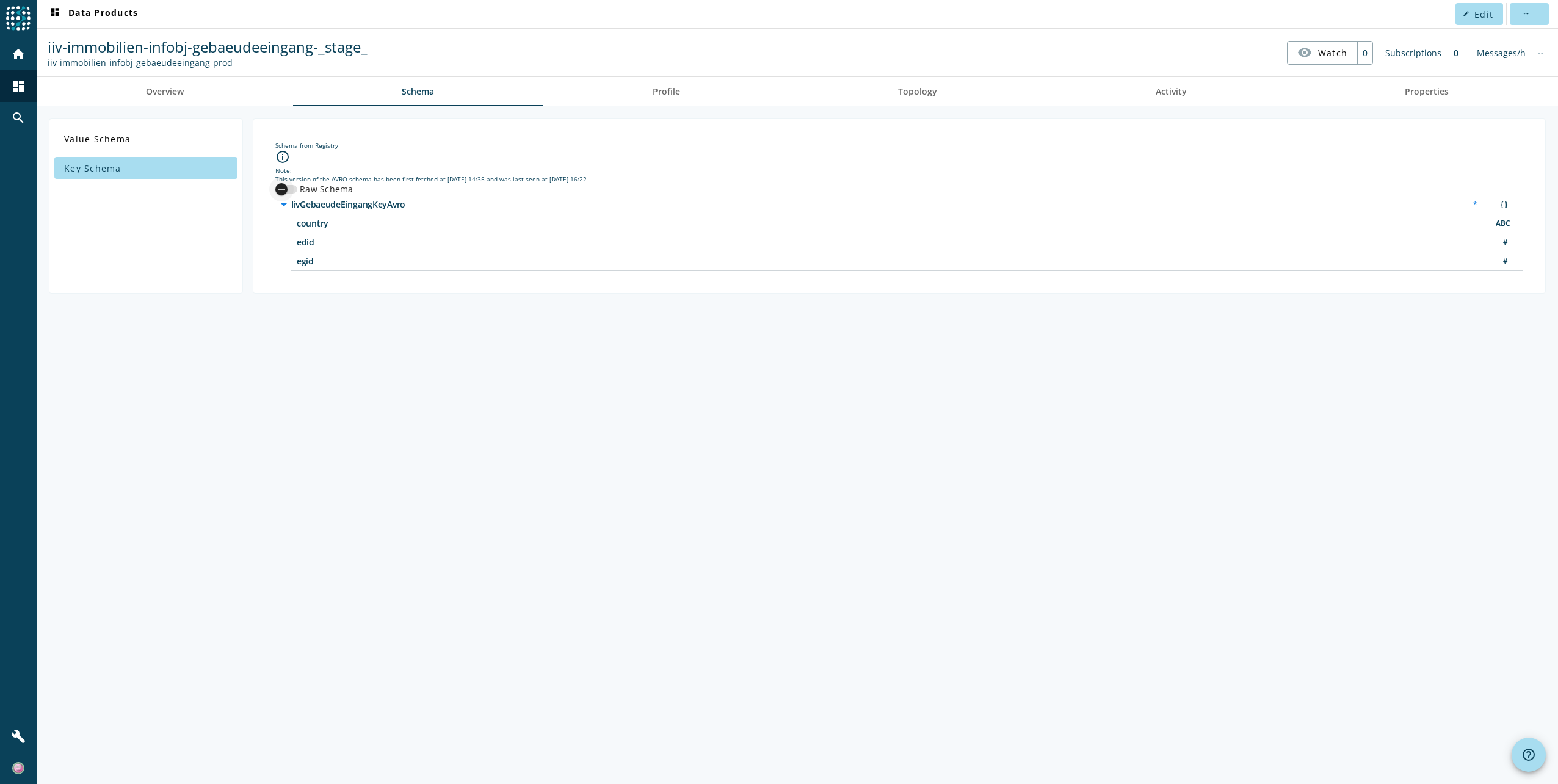
click at [294, 188] on div "button" at bounding box center [287, 189] width 22 height 8
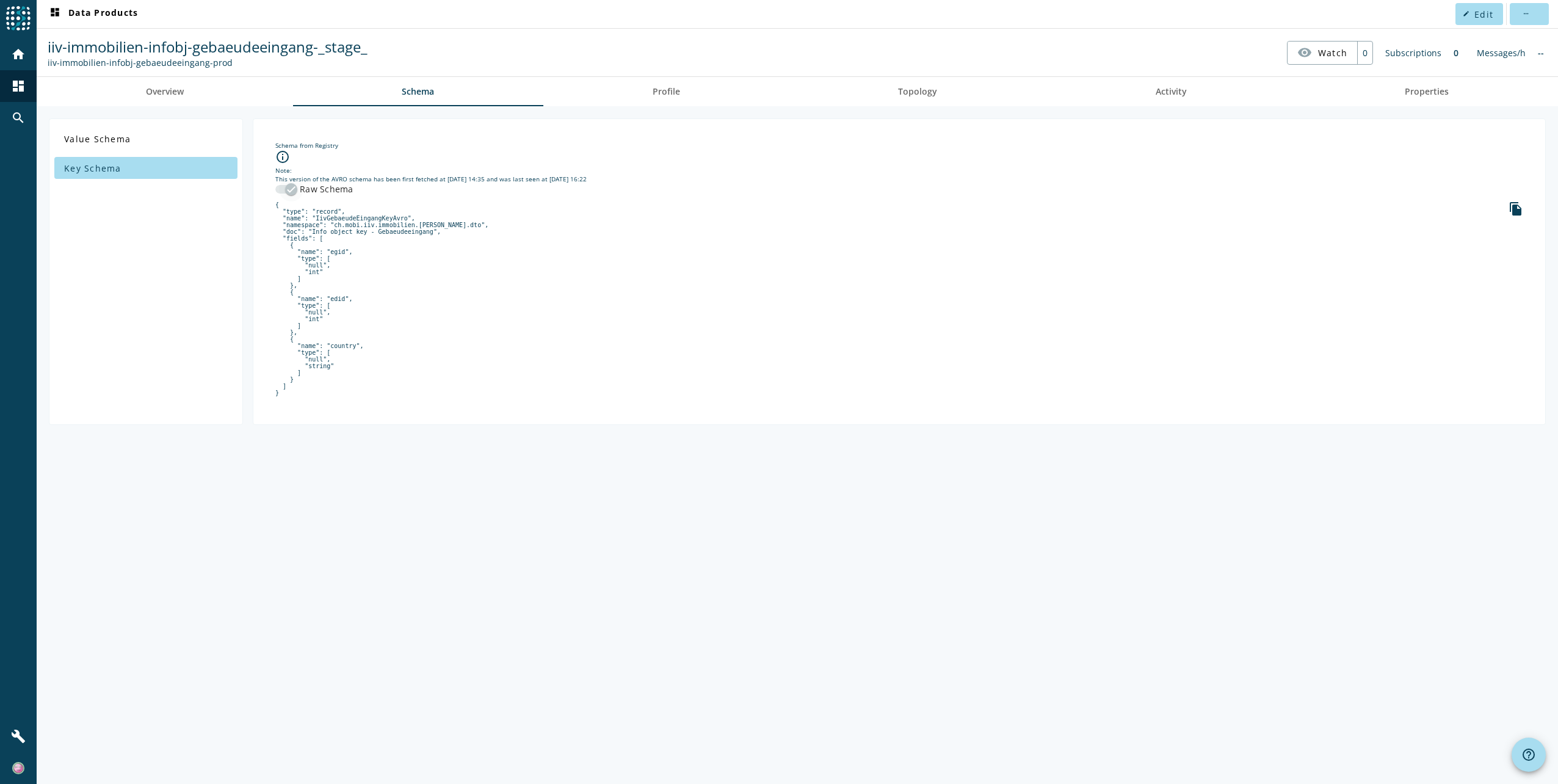
click at [280, 190] on div "button" at bounding box center [291, 190] width 25 height 25
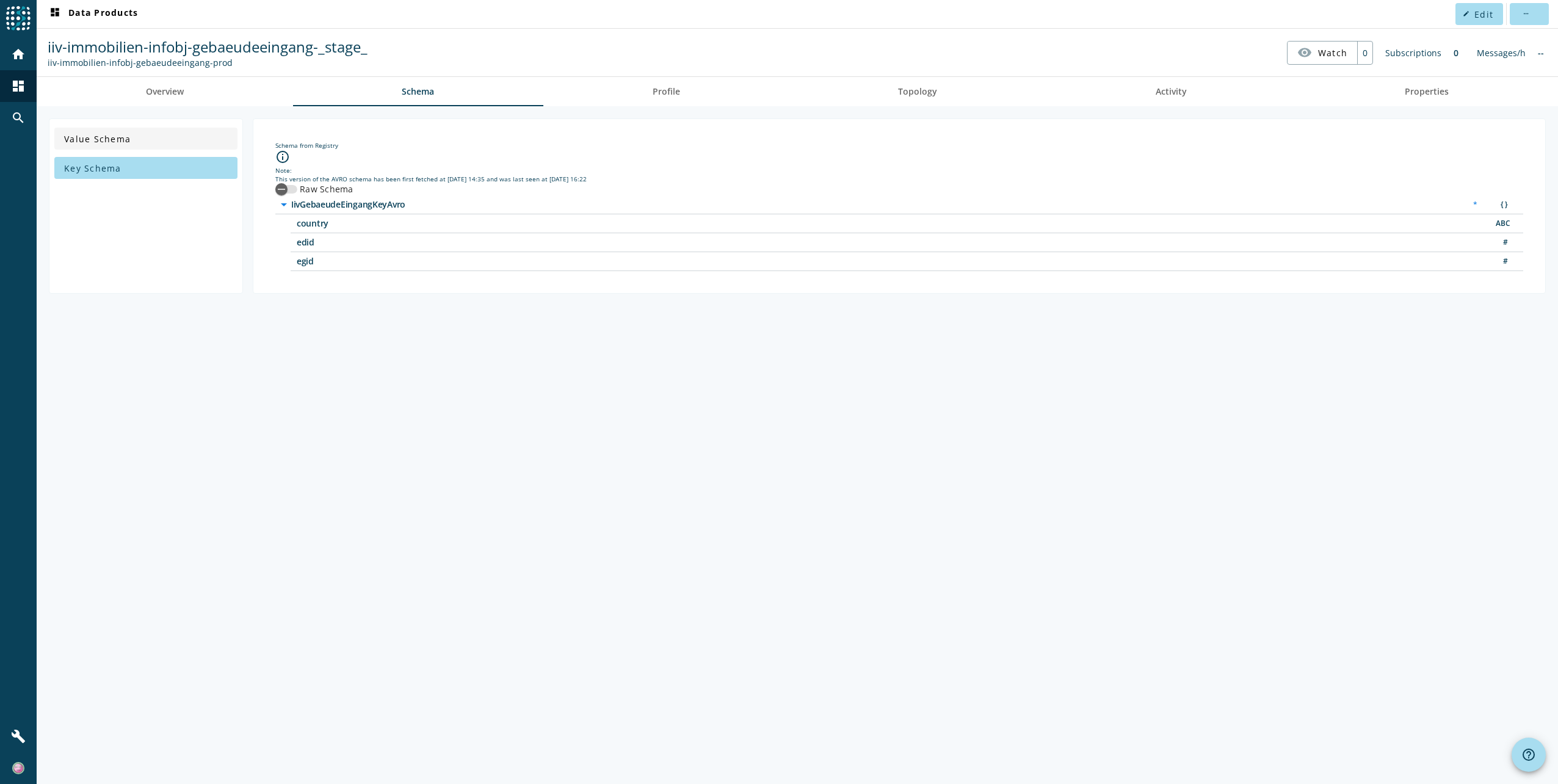
click at [107, 142] on span "Value Schema" at bounding box center [97, 139] width 66 height 12
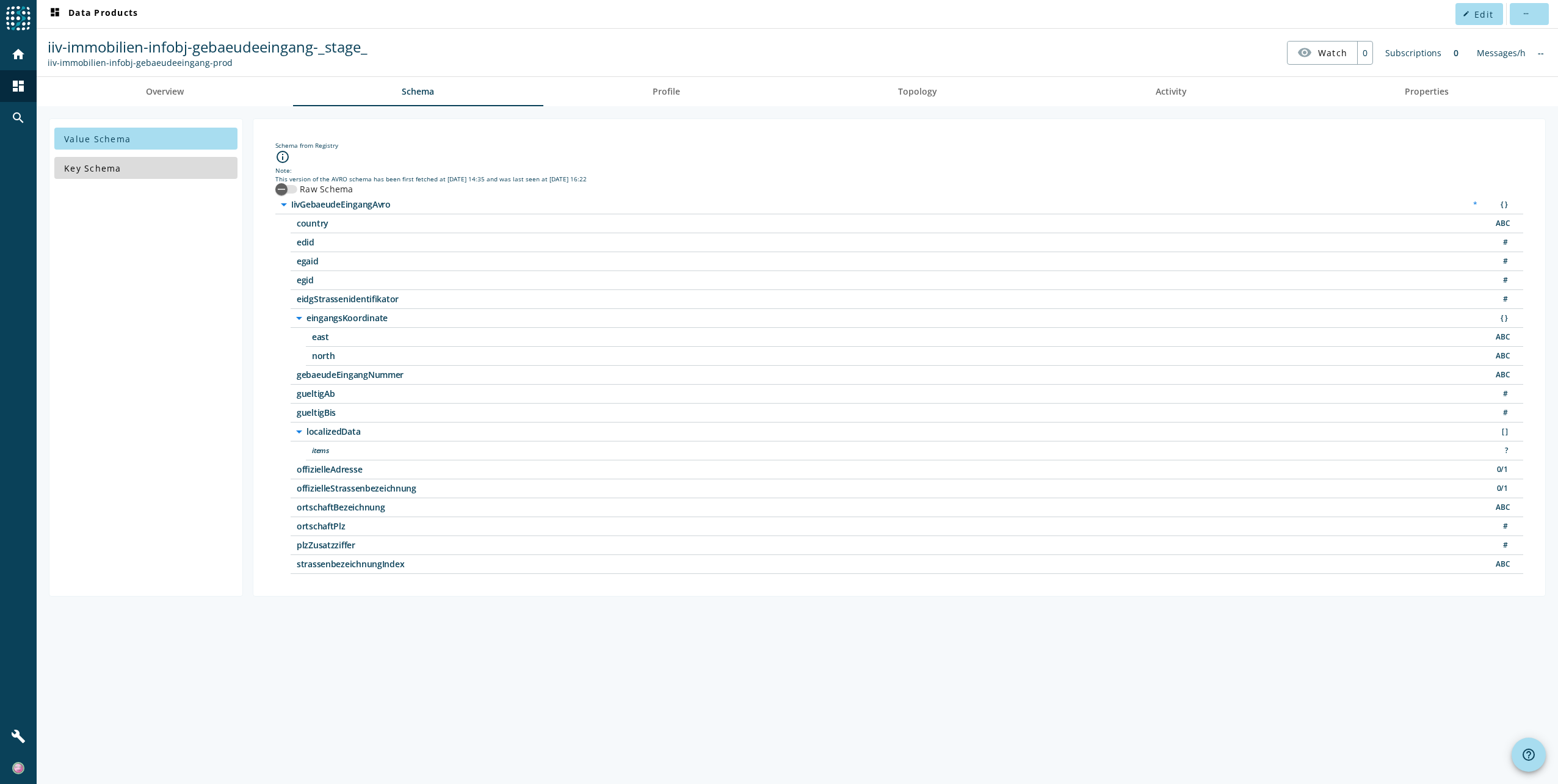
click at [105, 168] on span "Key Schema" at bounding box center [93, 168] width 57 height 12
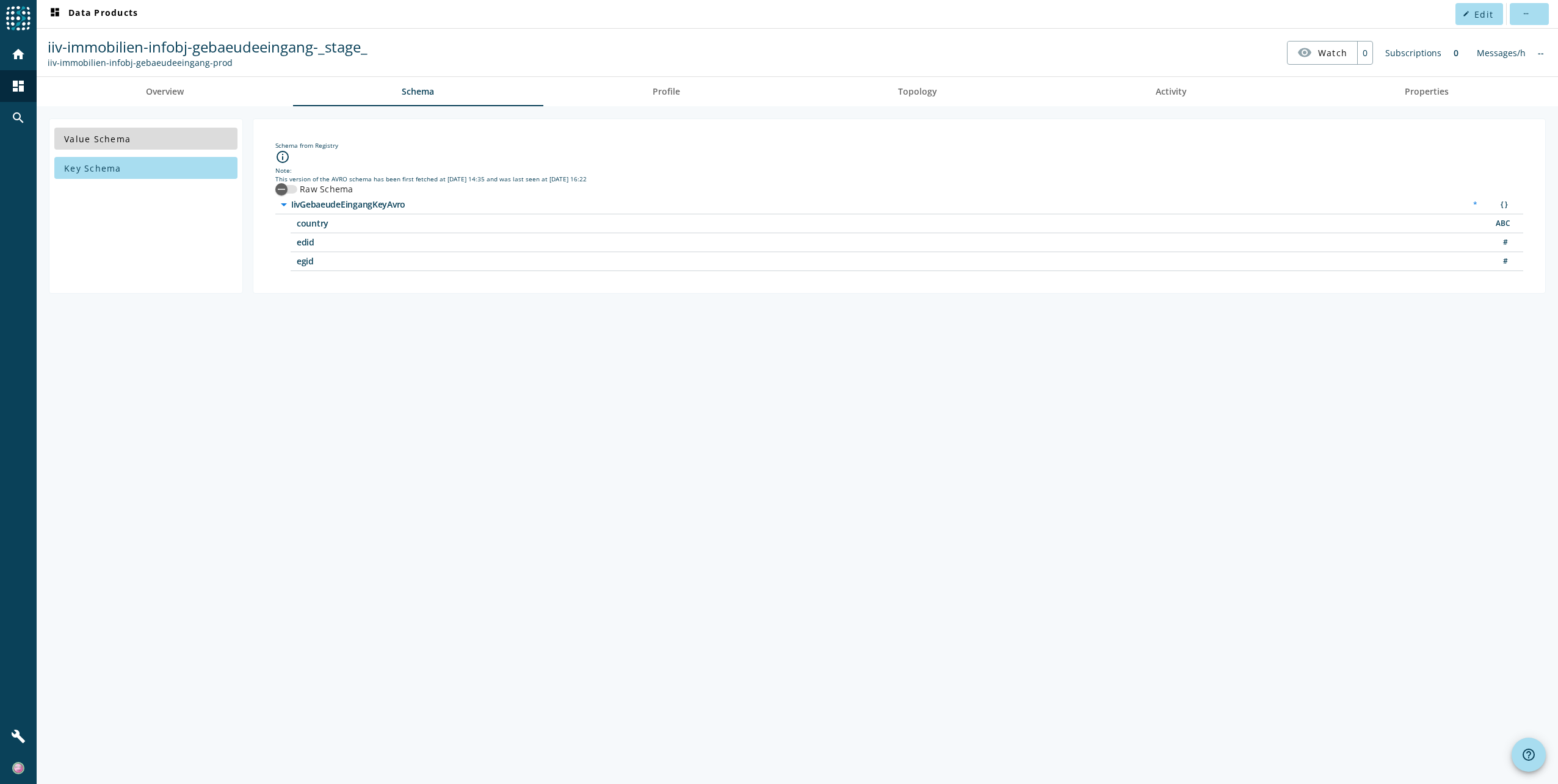
click at [116, 141] on span "Value Schema" at bounding box center [97, 139] width 66 height 12
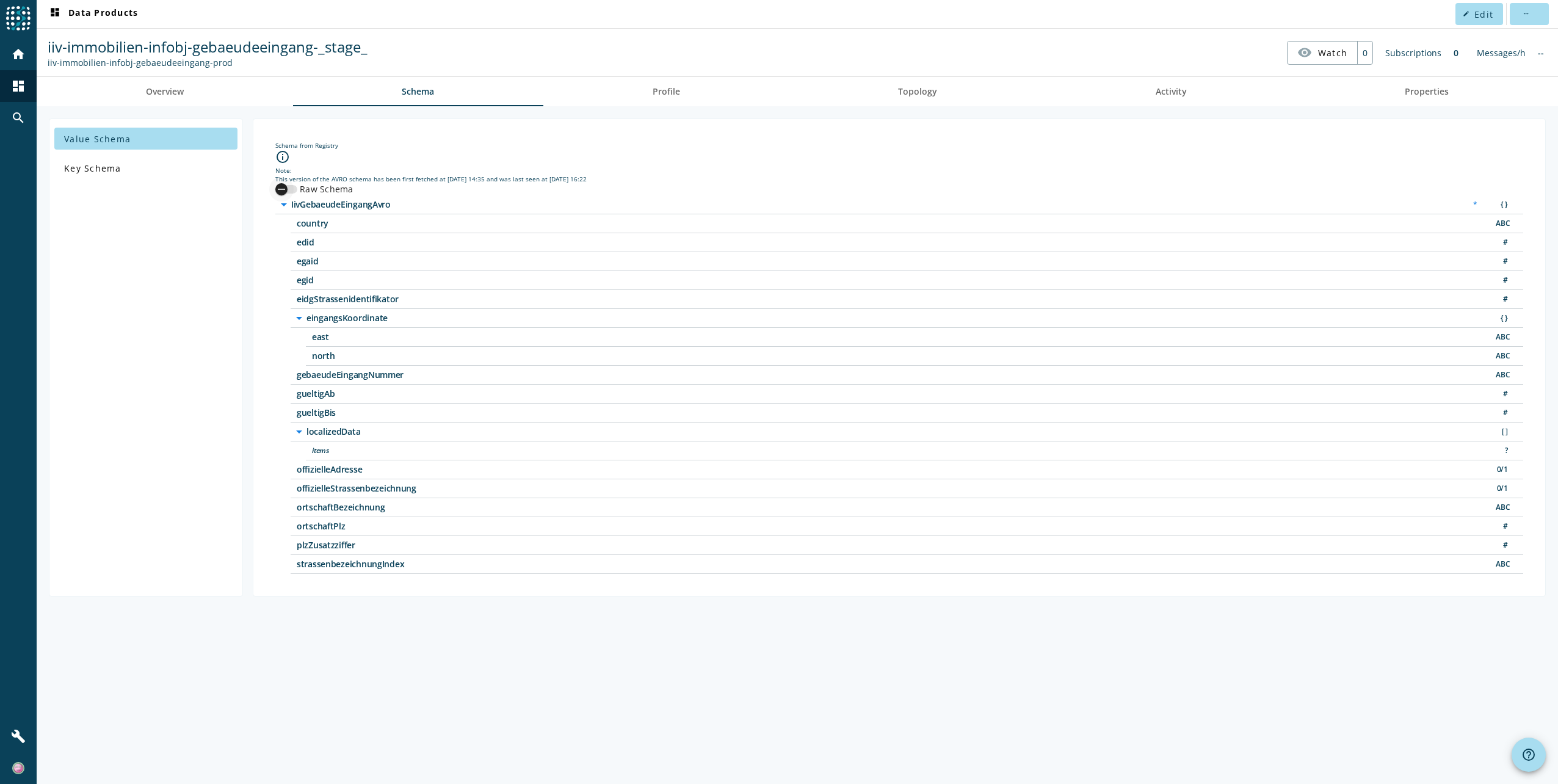
click at [292, 188] on div "button" at bounding box center [281, 190] width 25 height 25
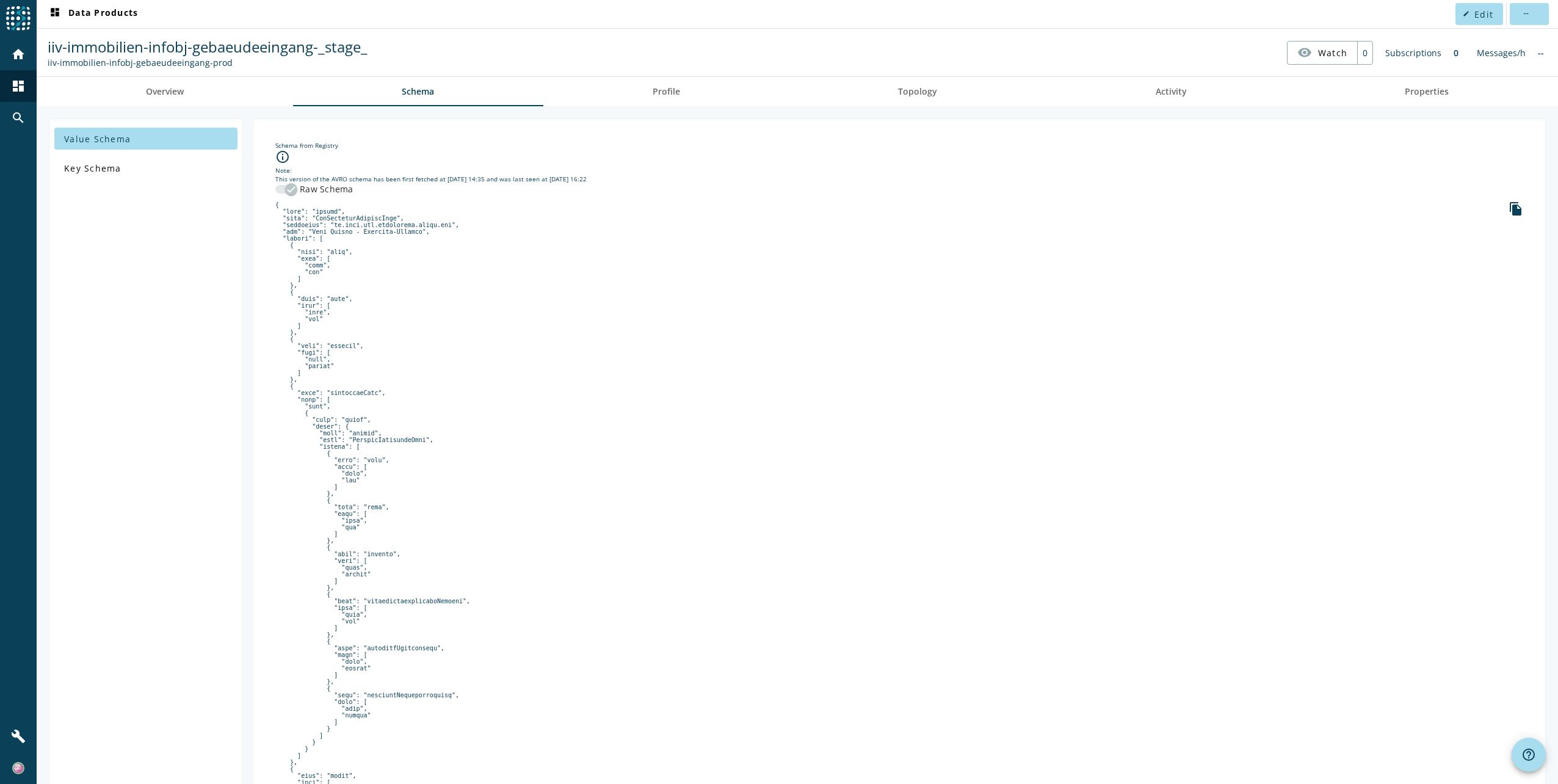
click at [279, 187] on div "button" at bounding box center [291, 190] width 25 height 25
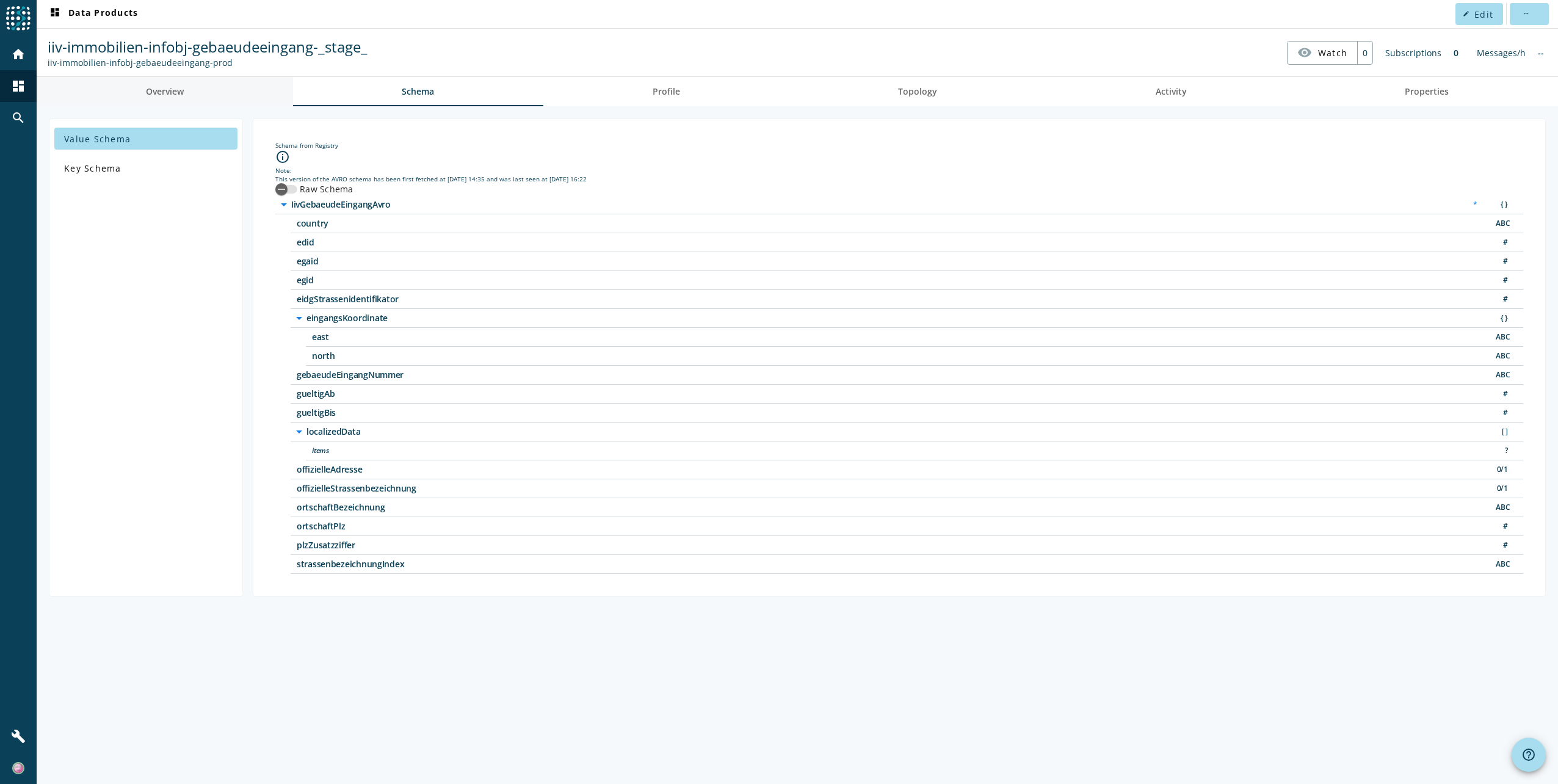
click at [169, 94] on span "Overview" at bounding box center [165, 91] width 38 height 8
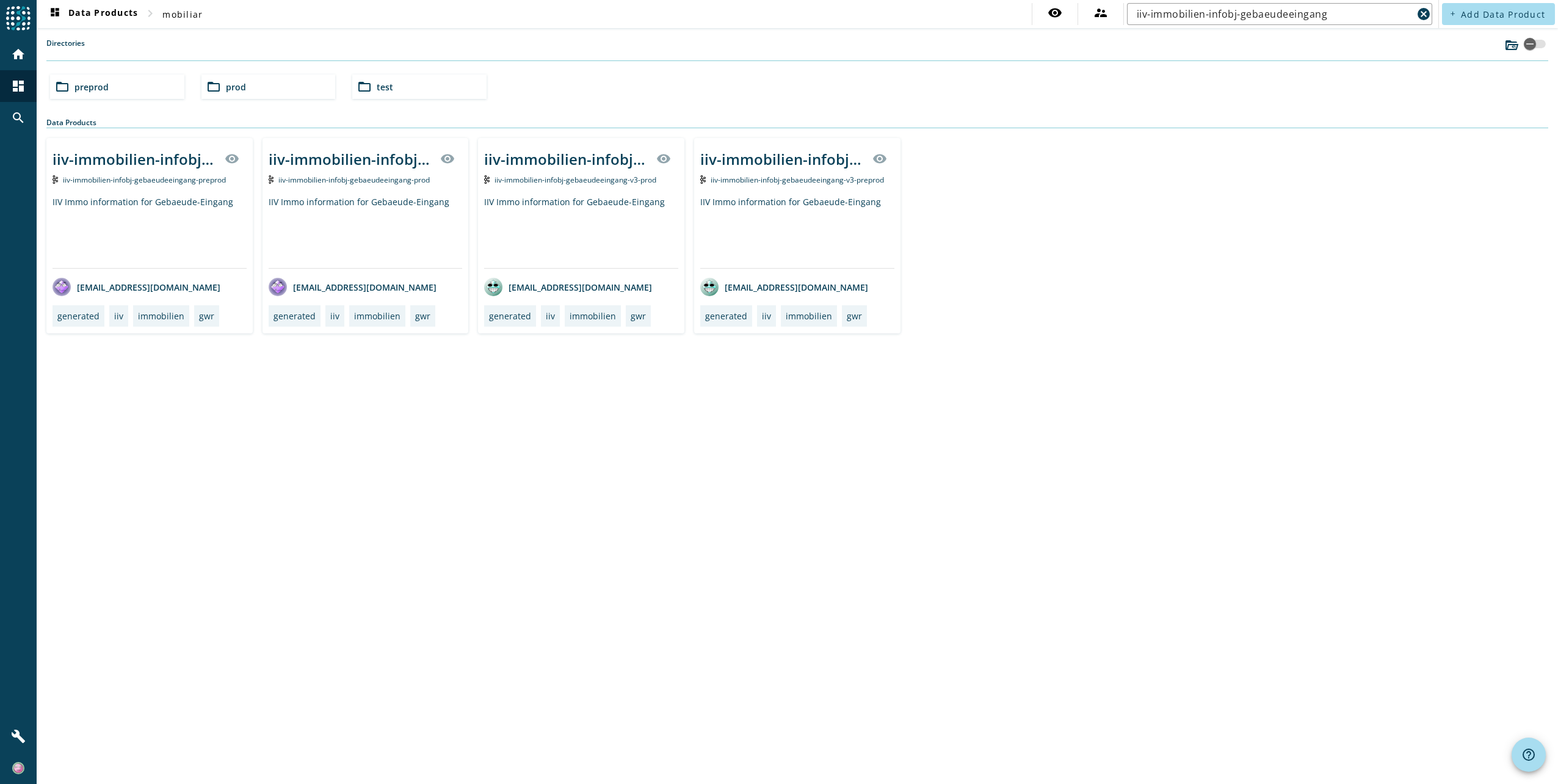
click at [606, 202] on div "IIV Immo information for Gebaeude-Eingang" at bounding box center [581, 232] width 194 height 72
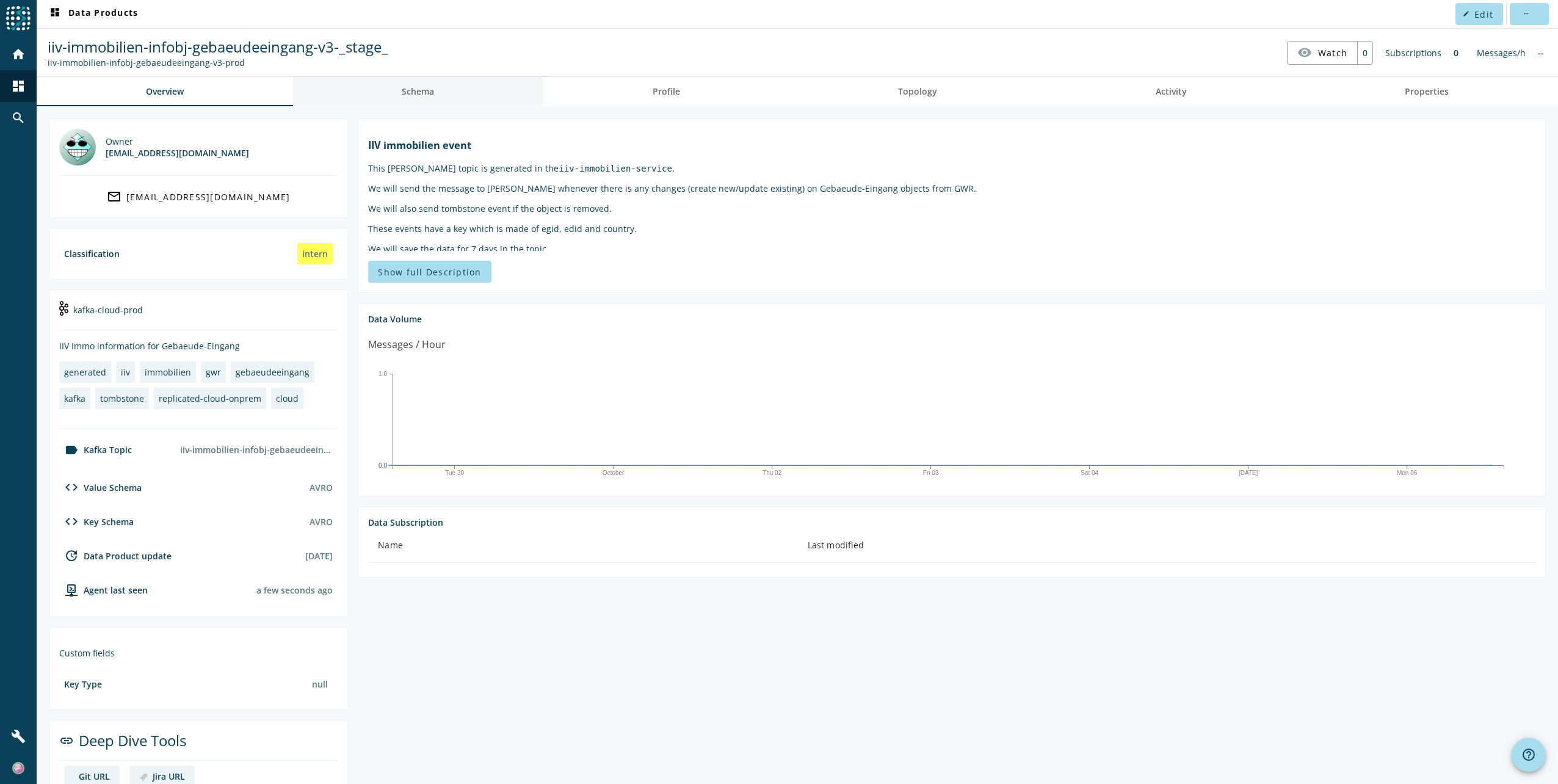
click at [394, 88] on link "Schema" at bounding box center [418, 91] width 251 height 29
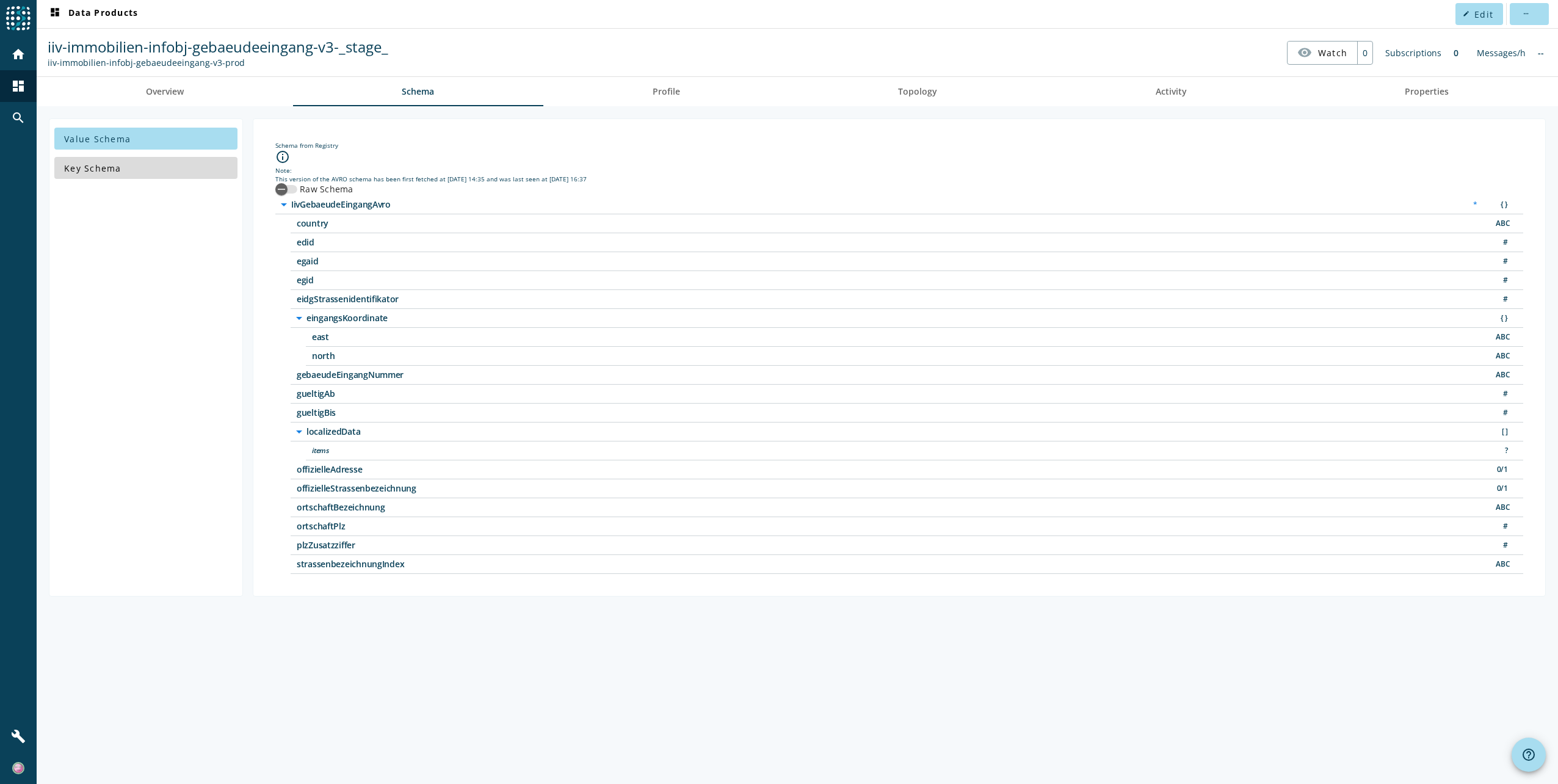
click at [97, 164] on span "Key Schema" at bounding box center [93, 168] width 57 height 12
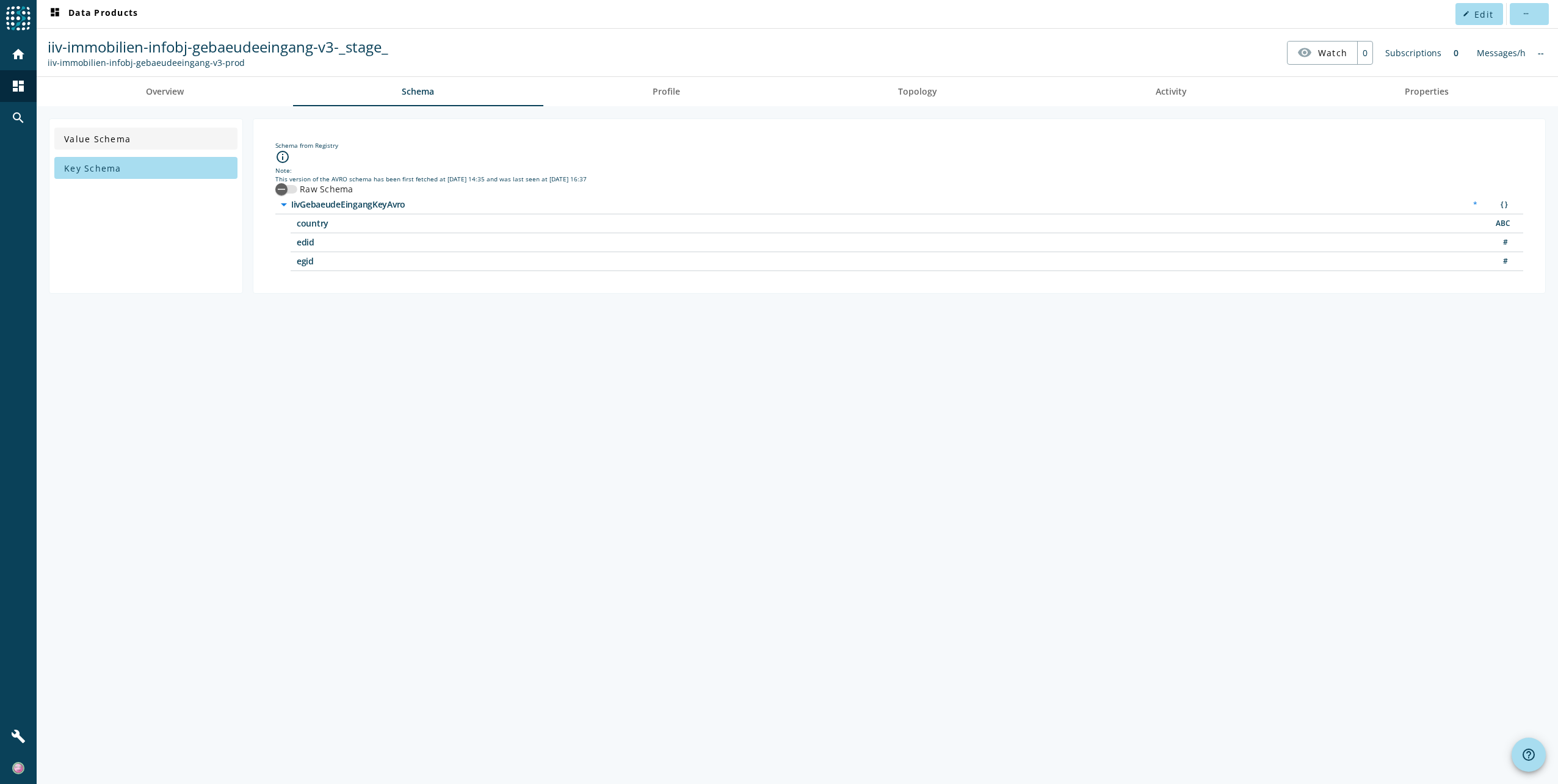
click at [106, 146] on span at bounding box center [146, 138] width 183 height 29
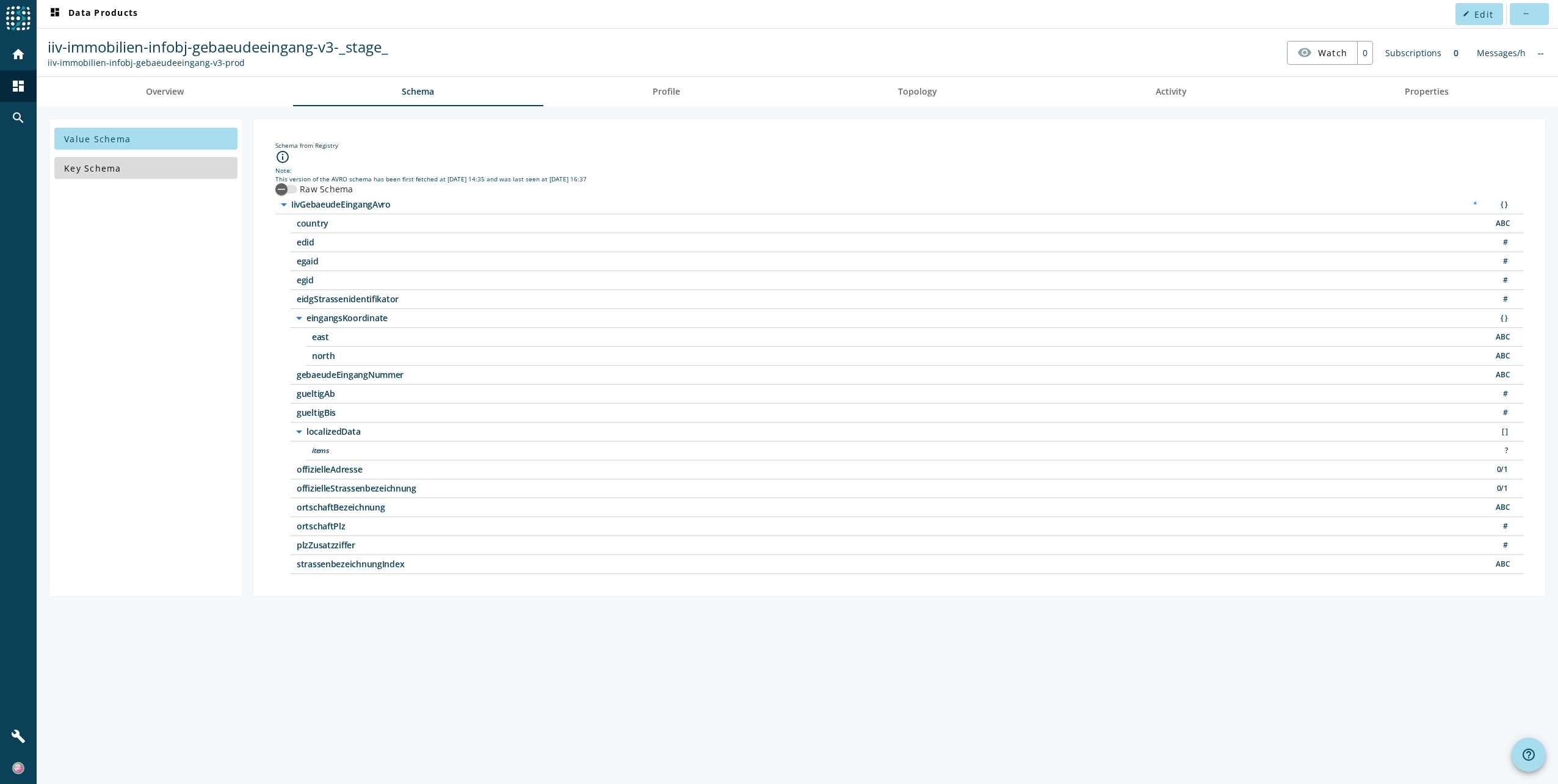
click at [106, 157] on span at bounding box center [146, 168] width 183 height 29
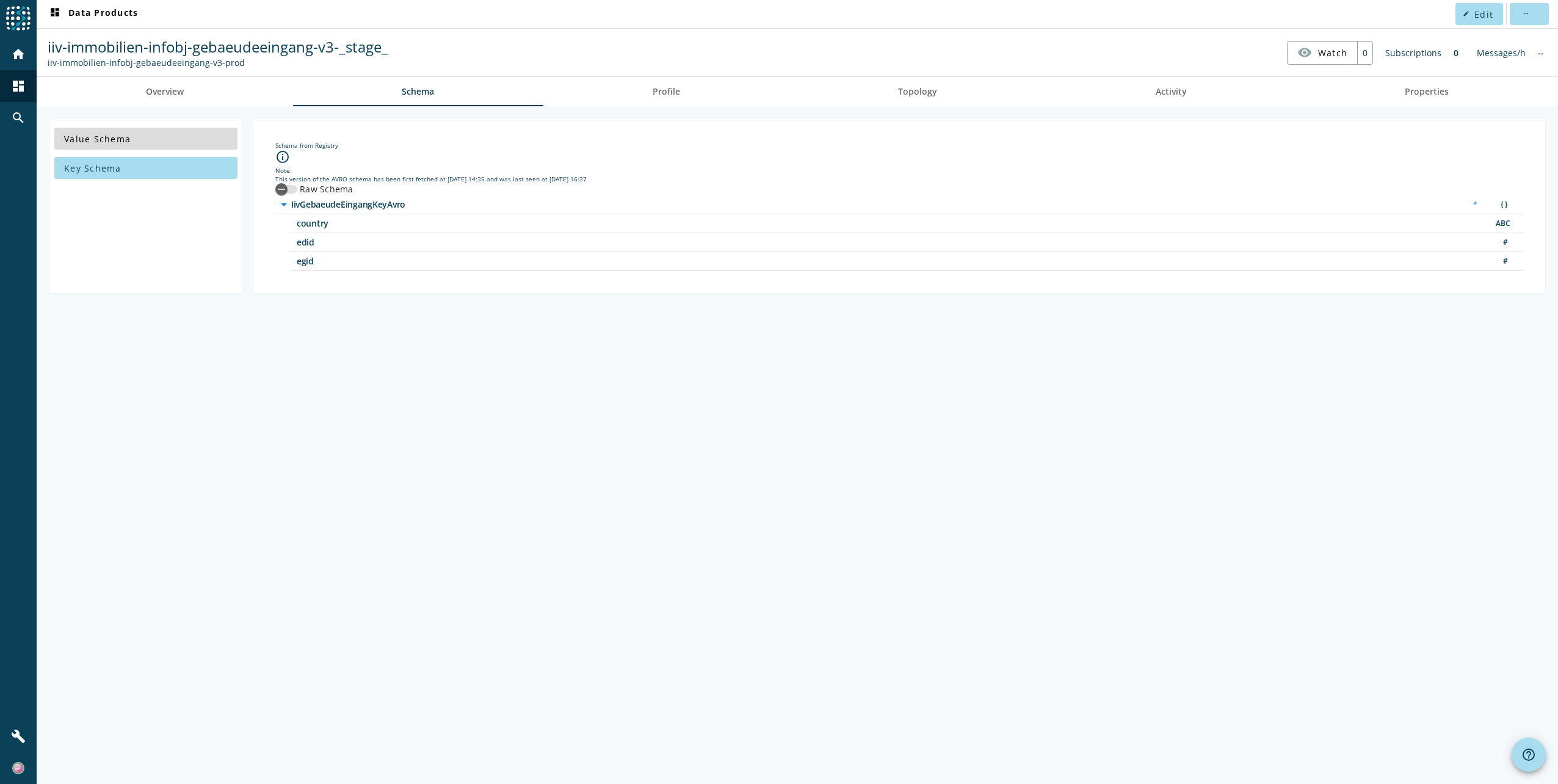
click at [113, 131] on span at bounding box center [146, 138] width 183 height 29
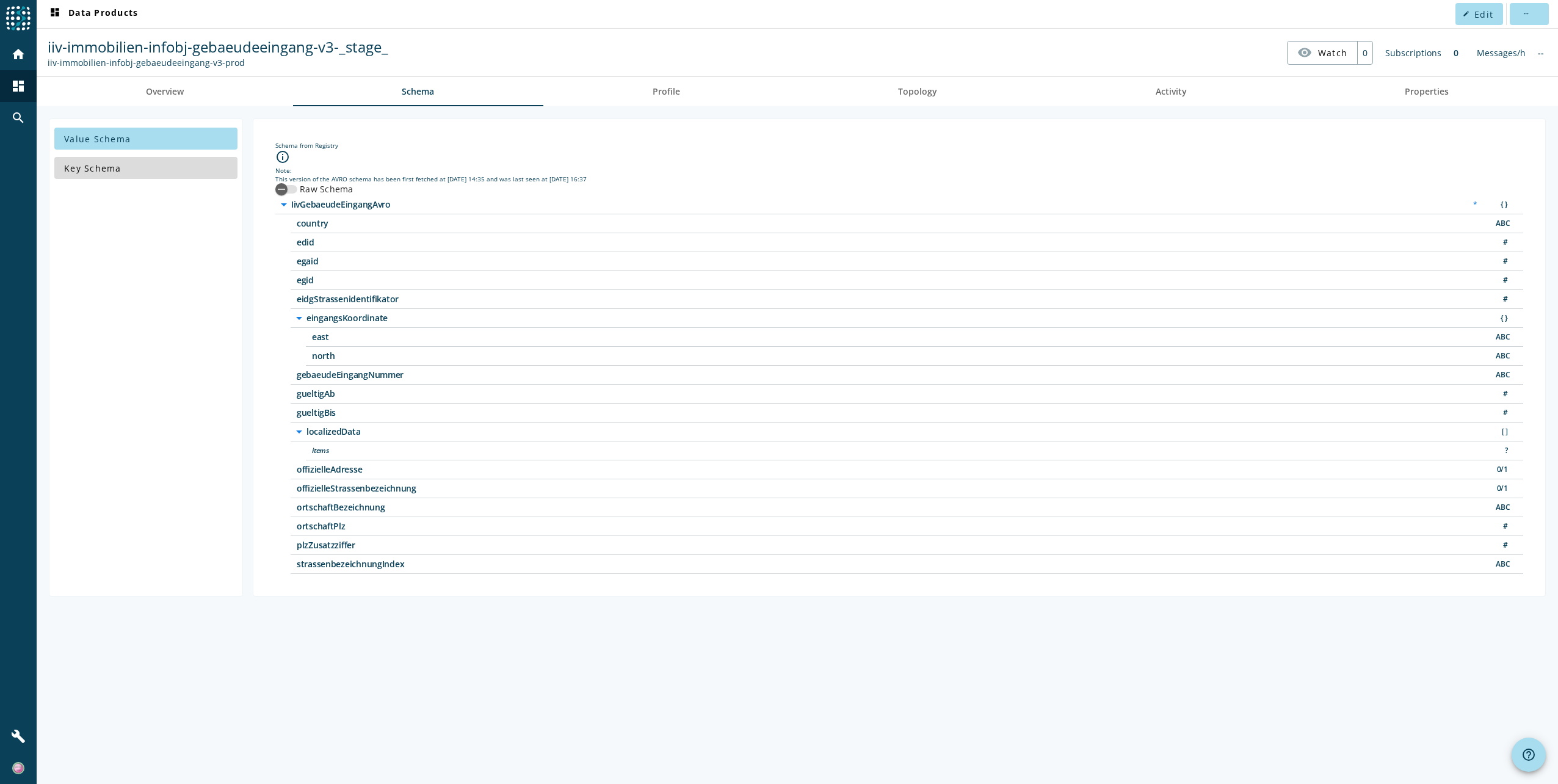
click at [105, 157] on span at bounding box center [146, 168] width 183 height 29
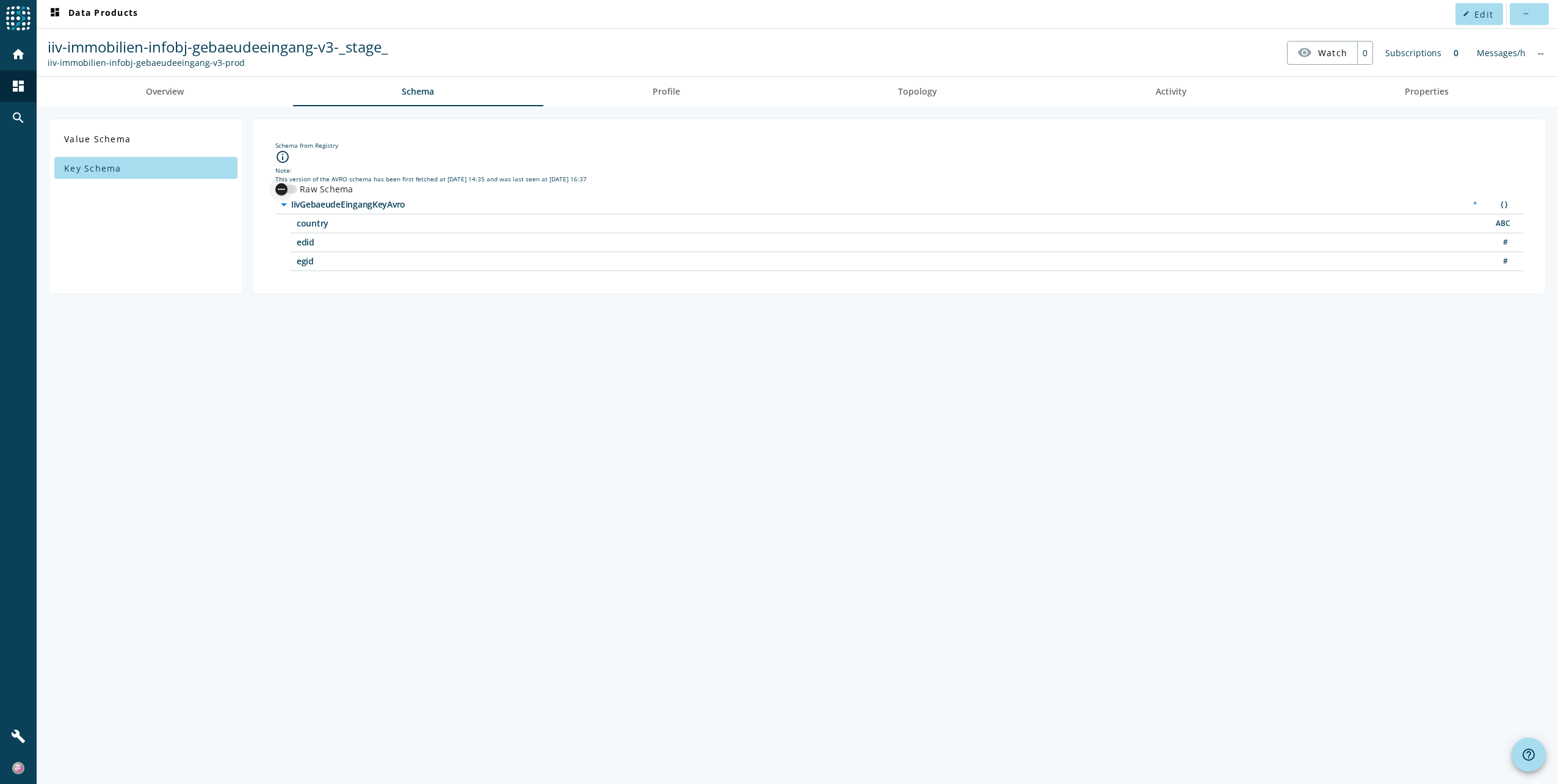
click at [292, 187] on div "button" at bounding box center [281, 190] width 25 height 25
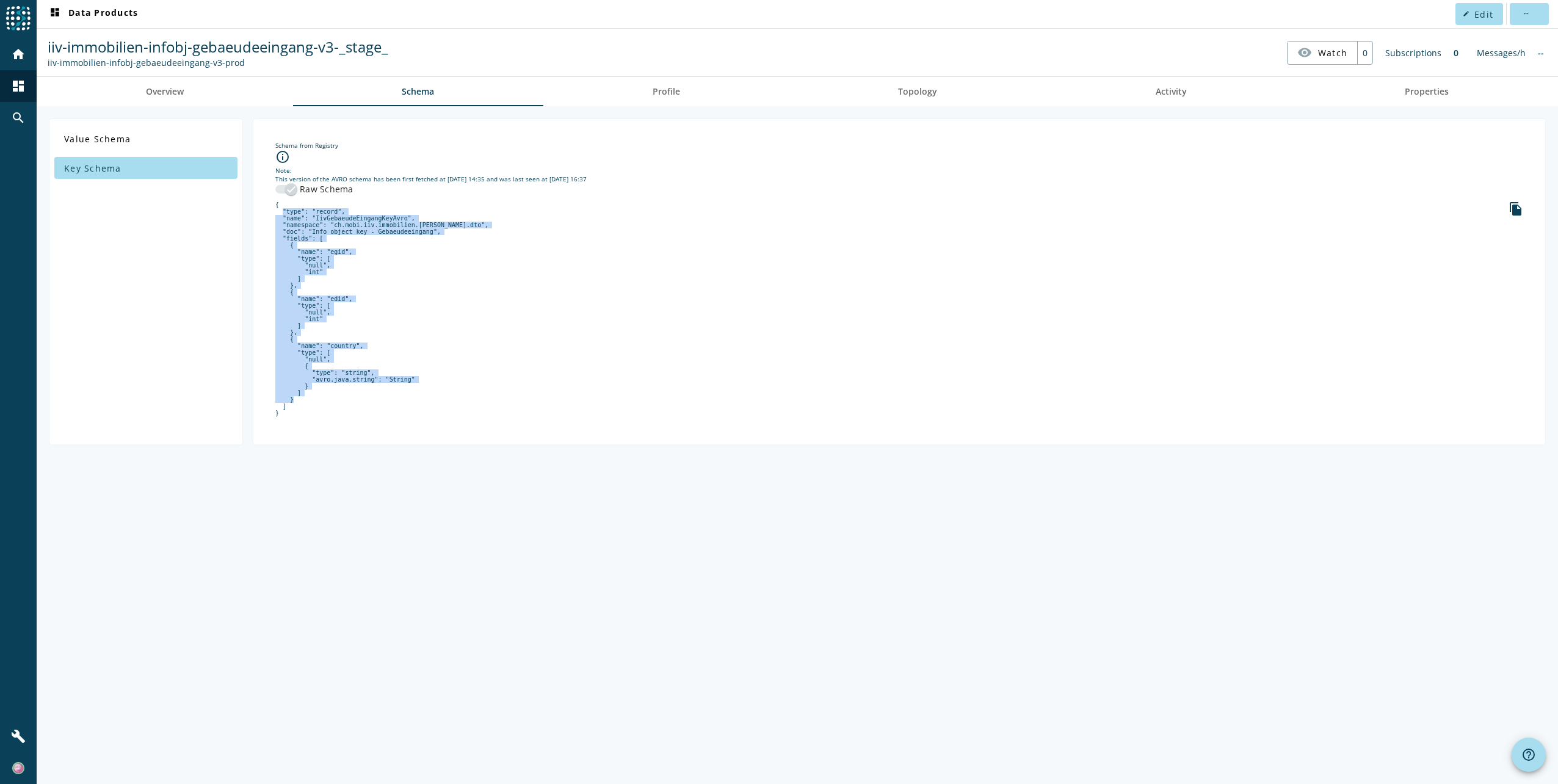
drag, startPoint x: 288, startPoint y: 204, endPoint x: 339, endPoint y: 425, distance: 226.8
click at [339, 416] on pre "{ "type": "record", "name": "IivGebaeudeEingangKeyAvro", "namespace": "ch.mobi.…" at bounding box center [899, 309] width 1248 height 215
drag, startPoint x: 339, startPoint y: 425, endPoint x: 329, endPoint y: 356, distance: 69.7
click at [329, 356] on pre "{ "type": "record", "name": "IivGebaeudeEingangKeyAvro", "namespace": "ch.mobi.…" at bounding box center [899, 309] width 1248 height 215
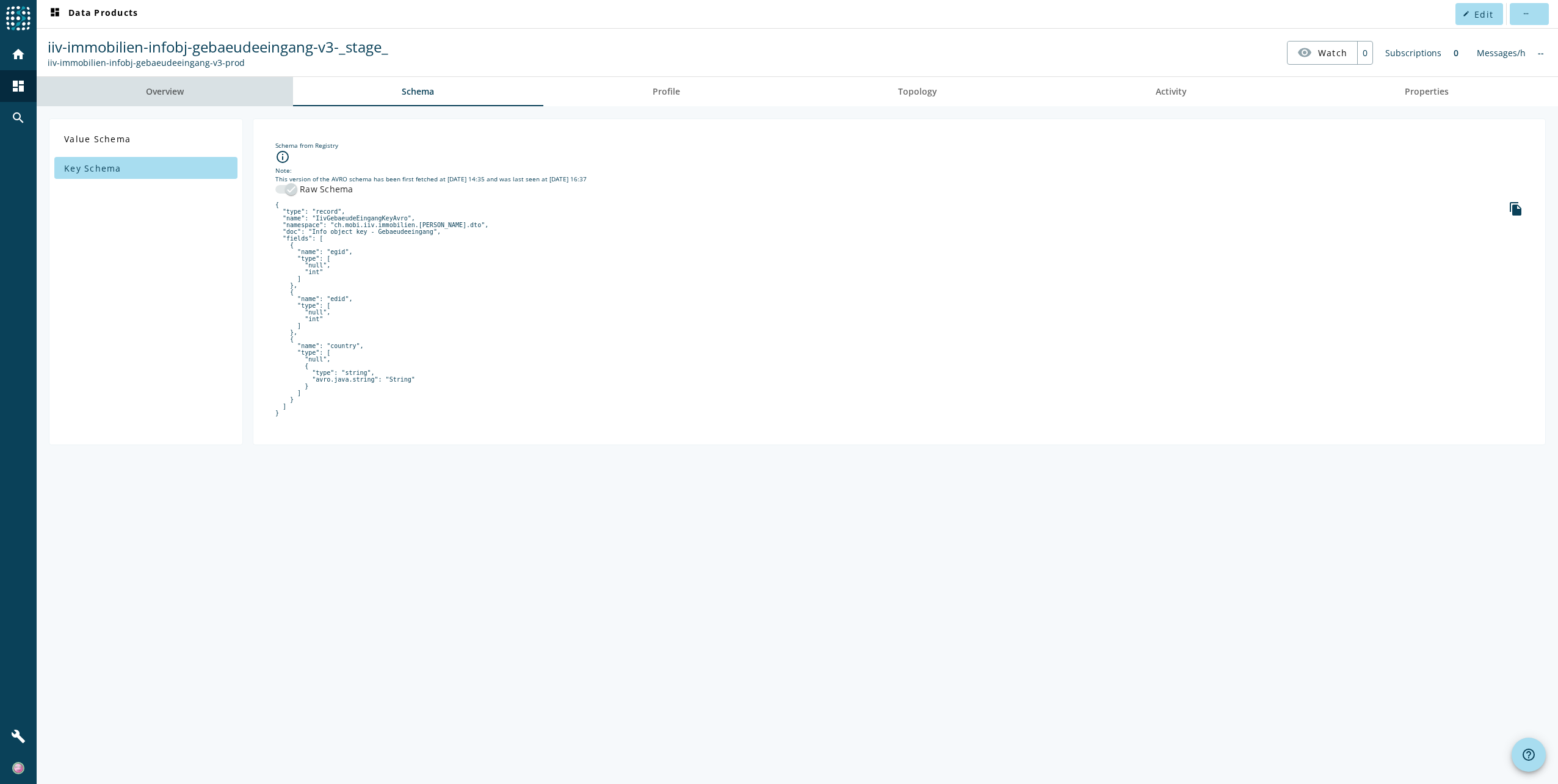
click at [186, 92] on link "Overview" at bounding box center [164, 91] width 257 height 29
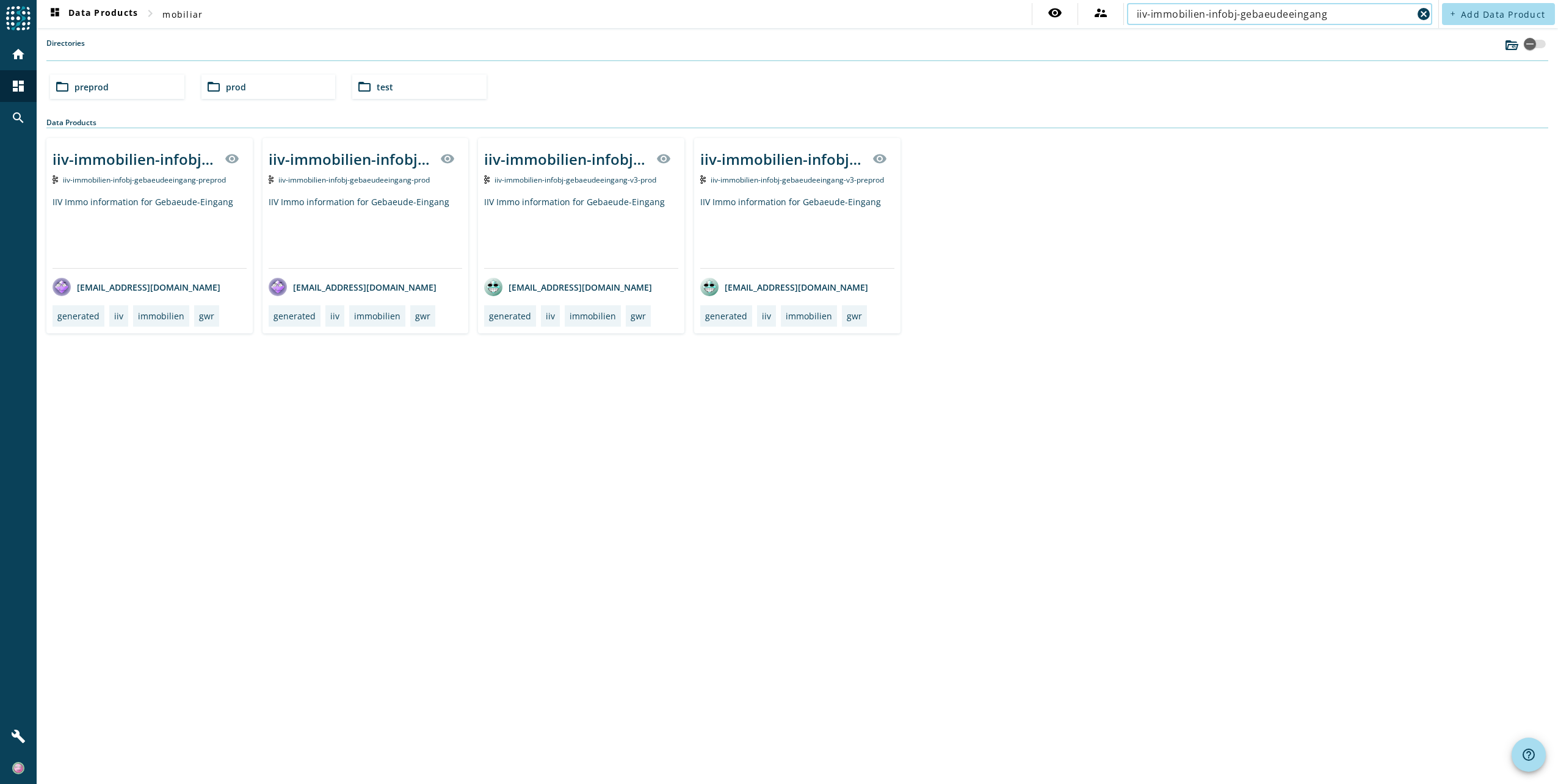
drag, startPoint x: 1290, startPoint y: 15, endPoint x: 1352, endPoint y: 12, distance: 62.1
click at [1352, 12] on input "iiv-immobilien-infobj-gebaeudeeingang" at bounding box center [1275, 14] width 276 height 15
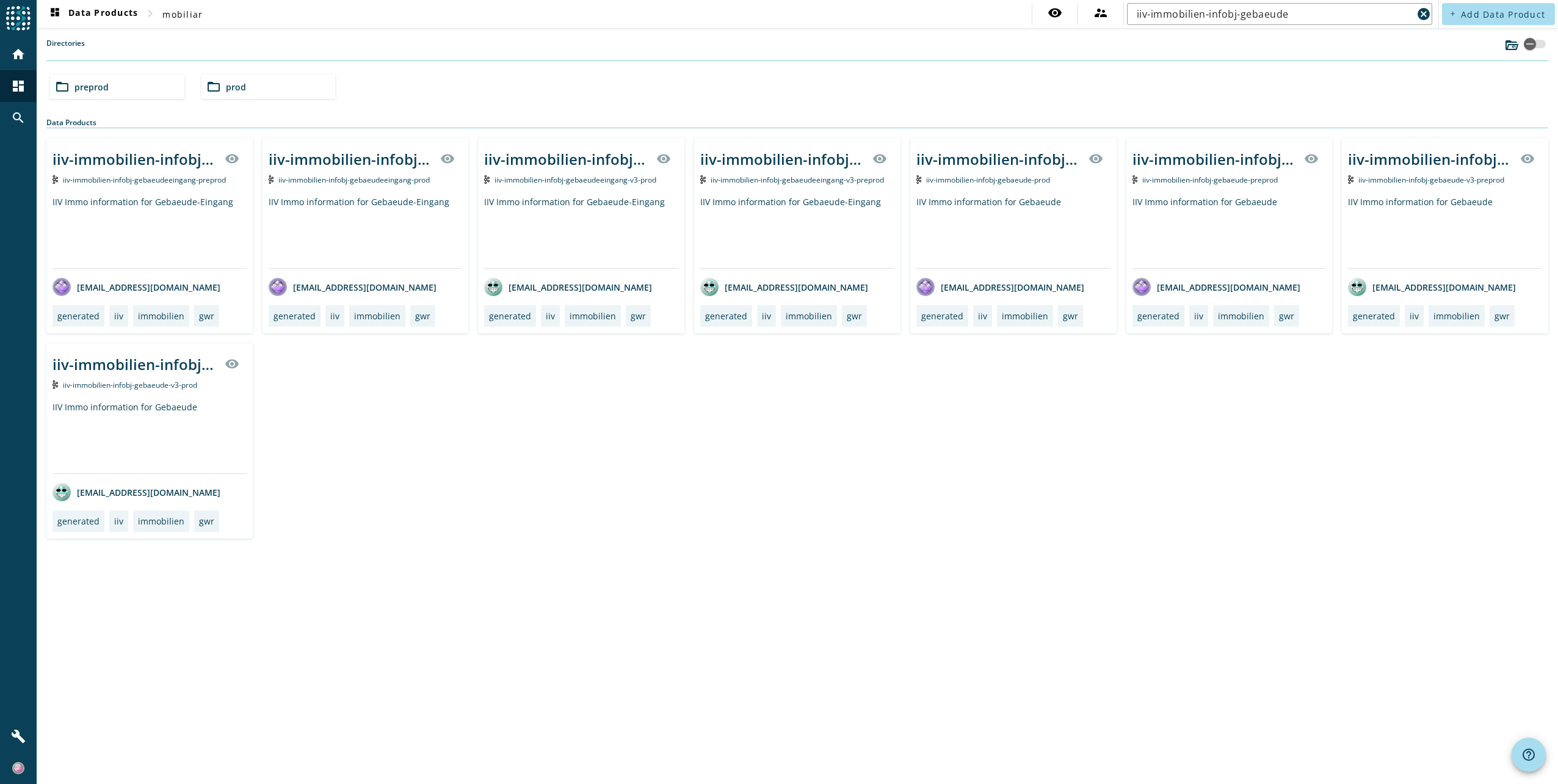
click at [246, 88] on div "folder_open prod" at bounding box center [268, 87] width 134 height 25
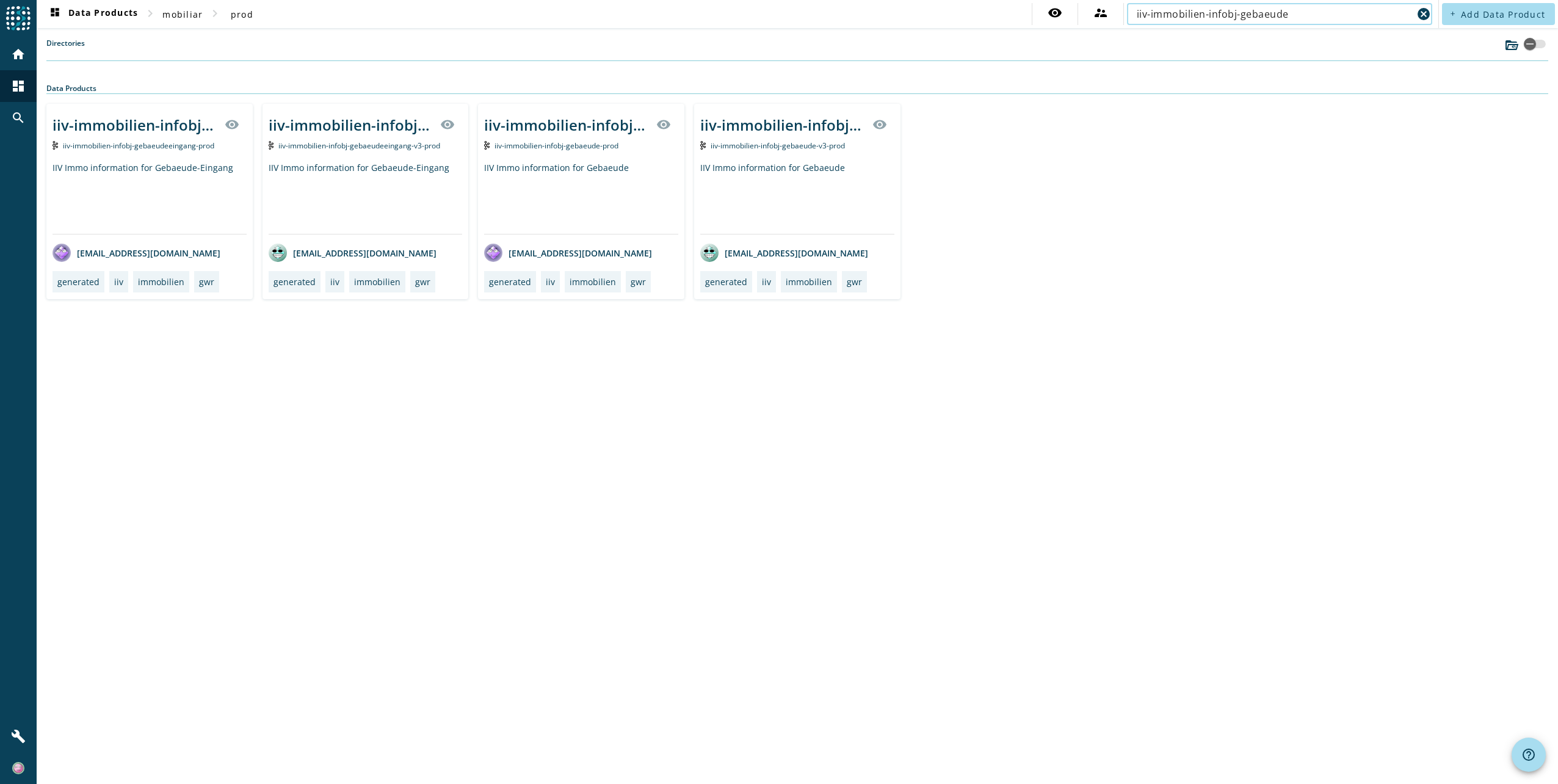
click at [1290, 14] on input "iiv-immobilien-infobj-gebaeude" at bounding box center [1275, 14] width 276 height 15
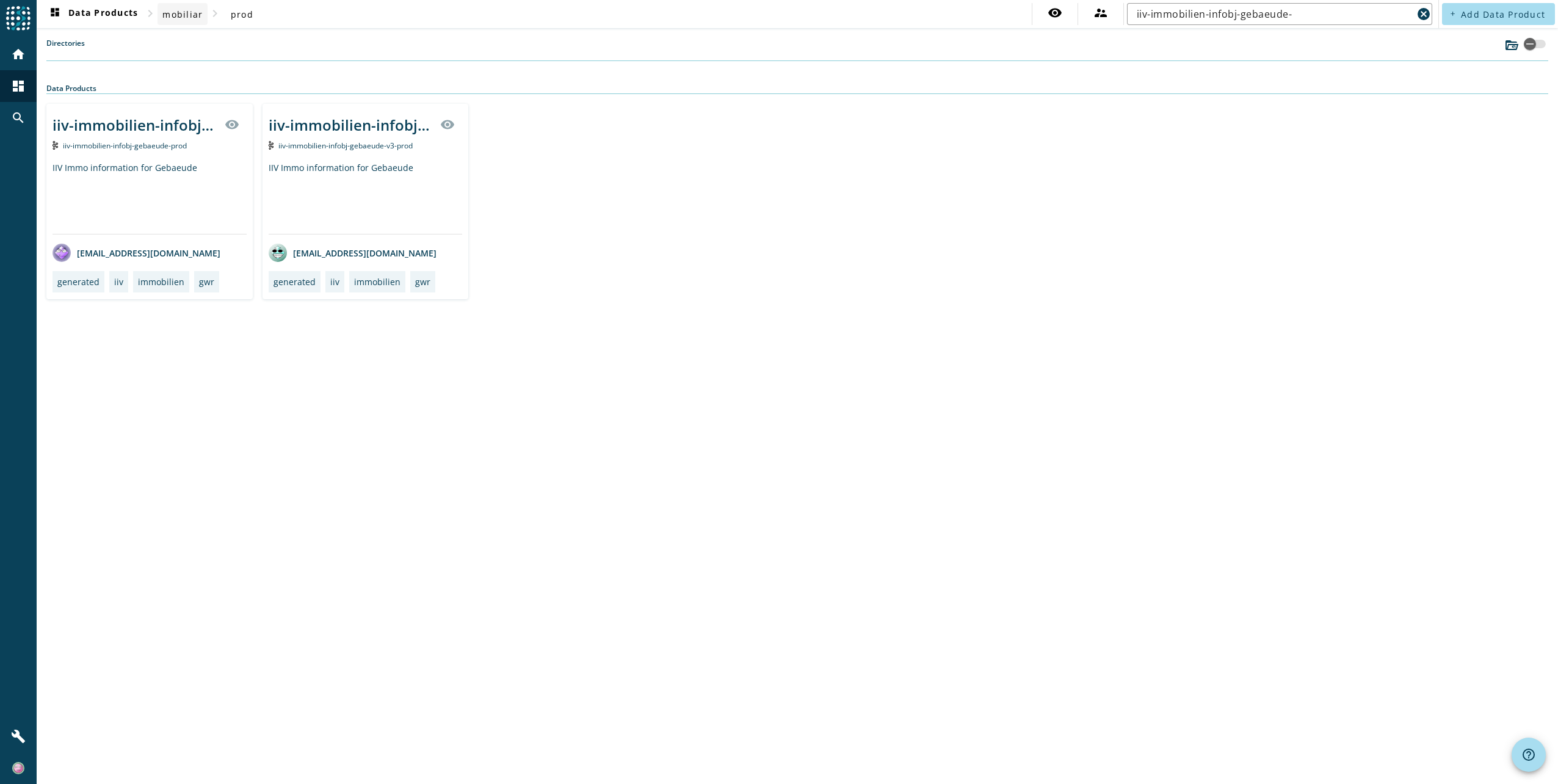
click at [189, 16] on span "mobiliar" at bounding box center [183, 14] width 40 height 12
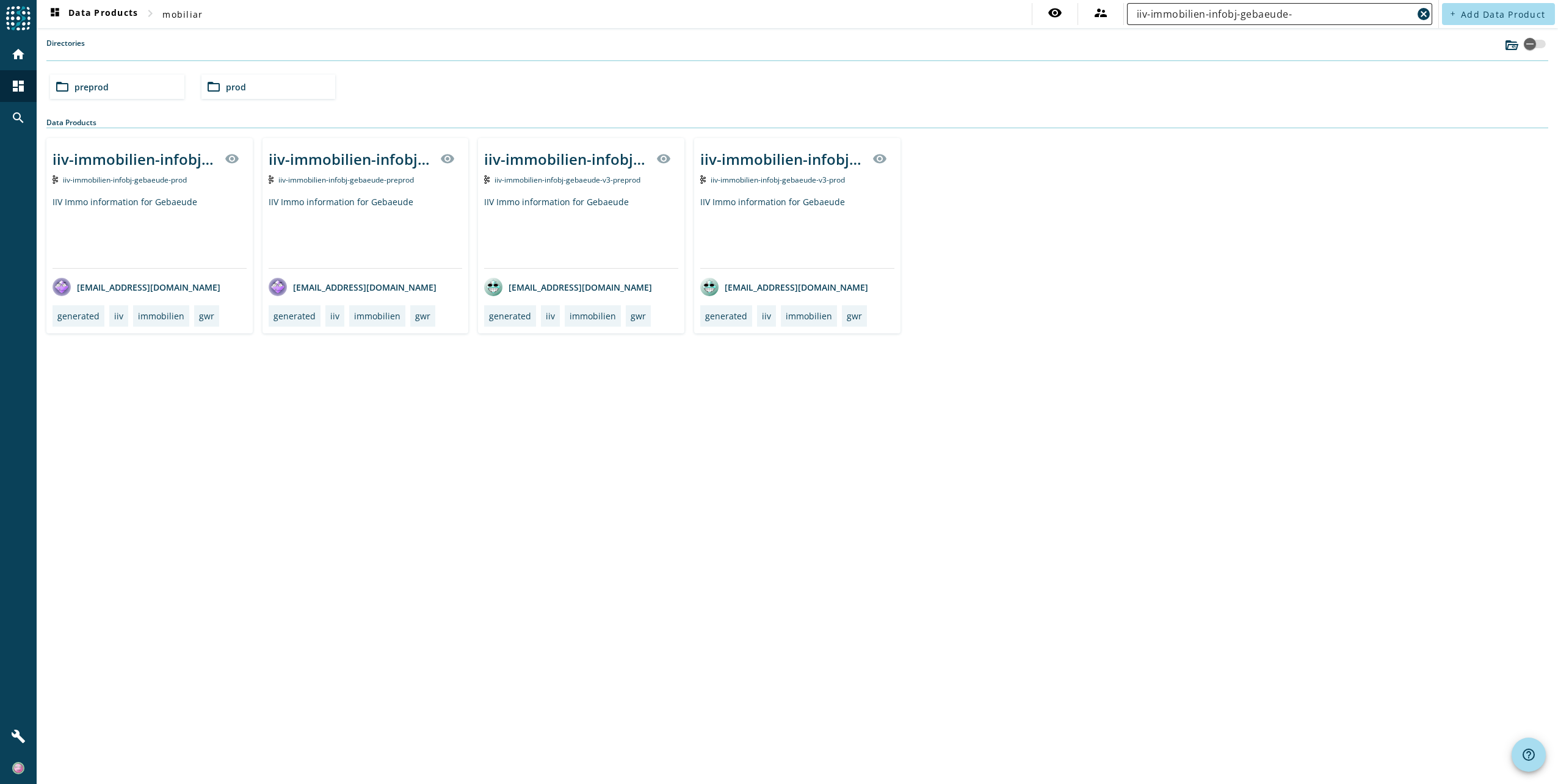
click at [1300, 18] on input "iiv-immobilien-infobj-gebaeude-" at bounding box center [1275, 14] width 276 height 15
click at [1300, 18] on input "iiv-immobilien-infobj-gebaeudeeingang" at bounding box center [1275, 14] width 276 height 15
click at [1187, 13] on input "iiv-immobilien-infobj-gebaeudeeingang" at bounding box center [1275, 14] width 276 height 15
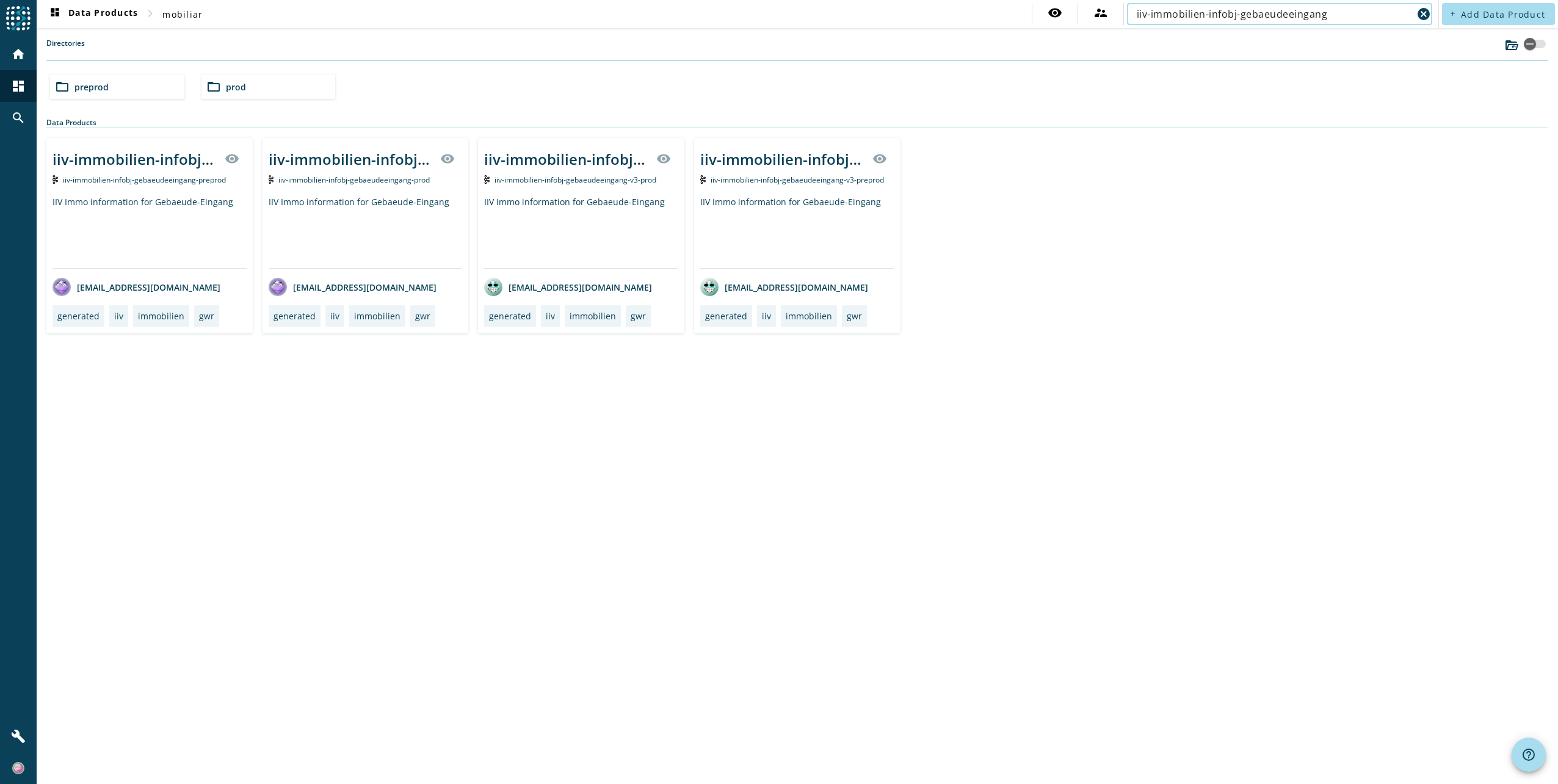
click at [1336, 15] on input "iiv-immobilien-infobj-gebaeudeeingang" at bounding box center [1275, 14] width 276 height 15
drag, startPoint x: 1336, startPoint y: 15, endPoint x: 1242, endPoint y: 14, distance: 94.0
click at [1242, 14] on input "iiv-immobilien-infobj-gebaeudeeingang" at bounding box center [1275, 14] width 276 height 15
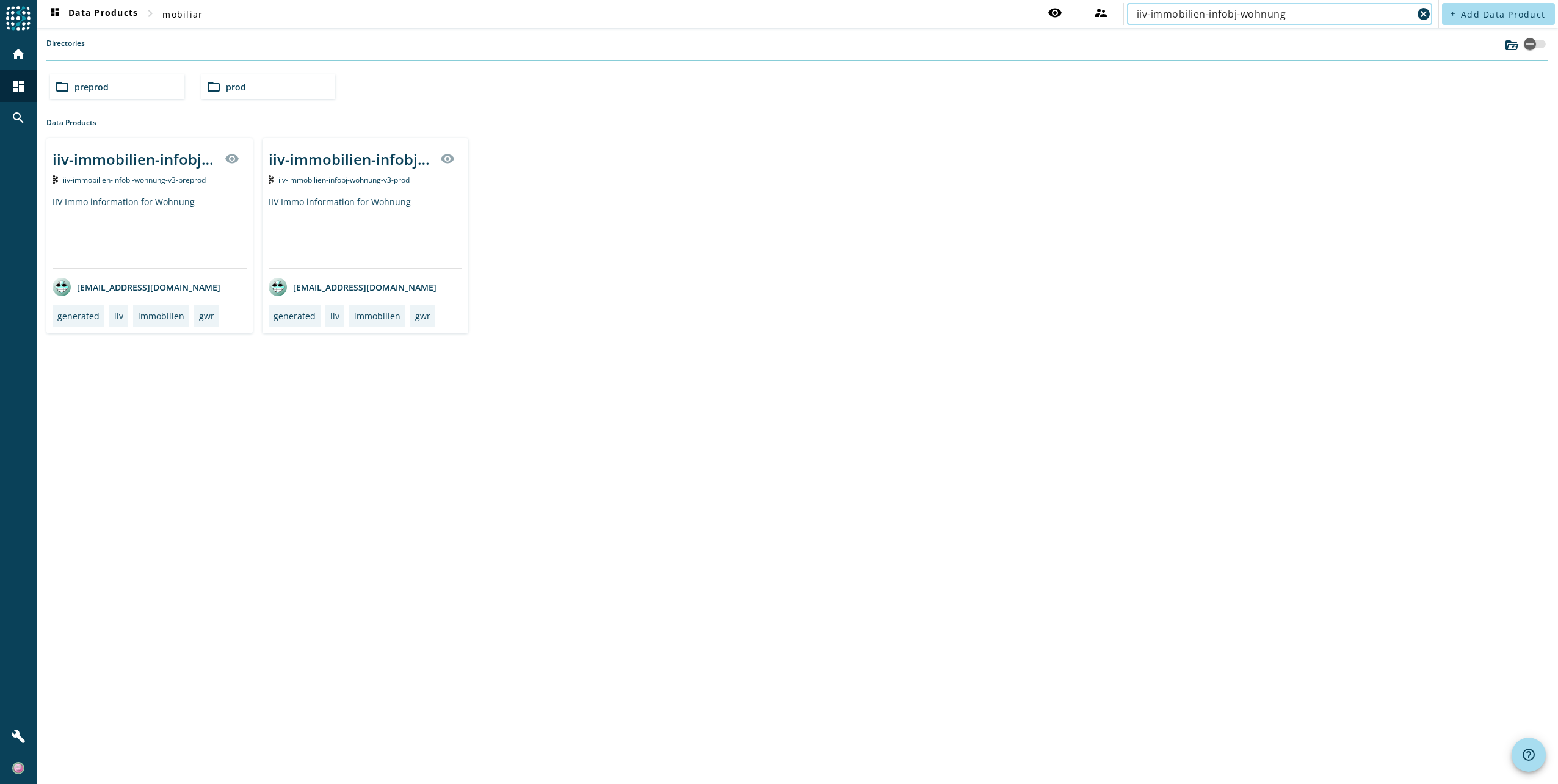
type input "iiv-immobilien-infobj-wohnung"
click at [361, 201] on div "IIV Immo information for Wohnung" at bounding box center [365, 232] width 194 height 72
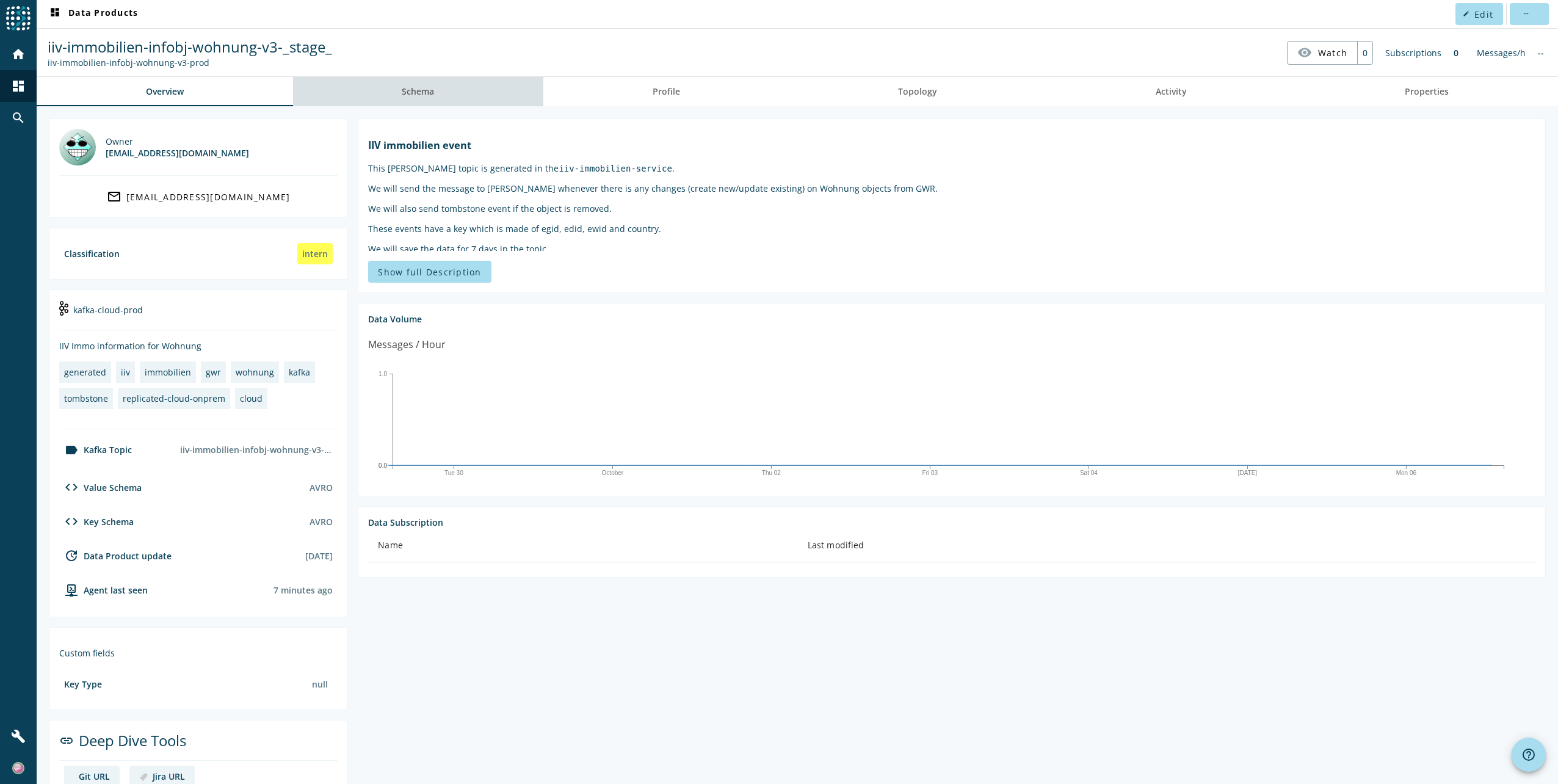
click at [422, 87] on span "Schema" at bounding box center [418, 91] width 32 height 8
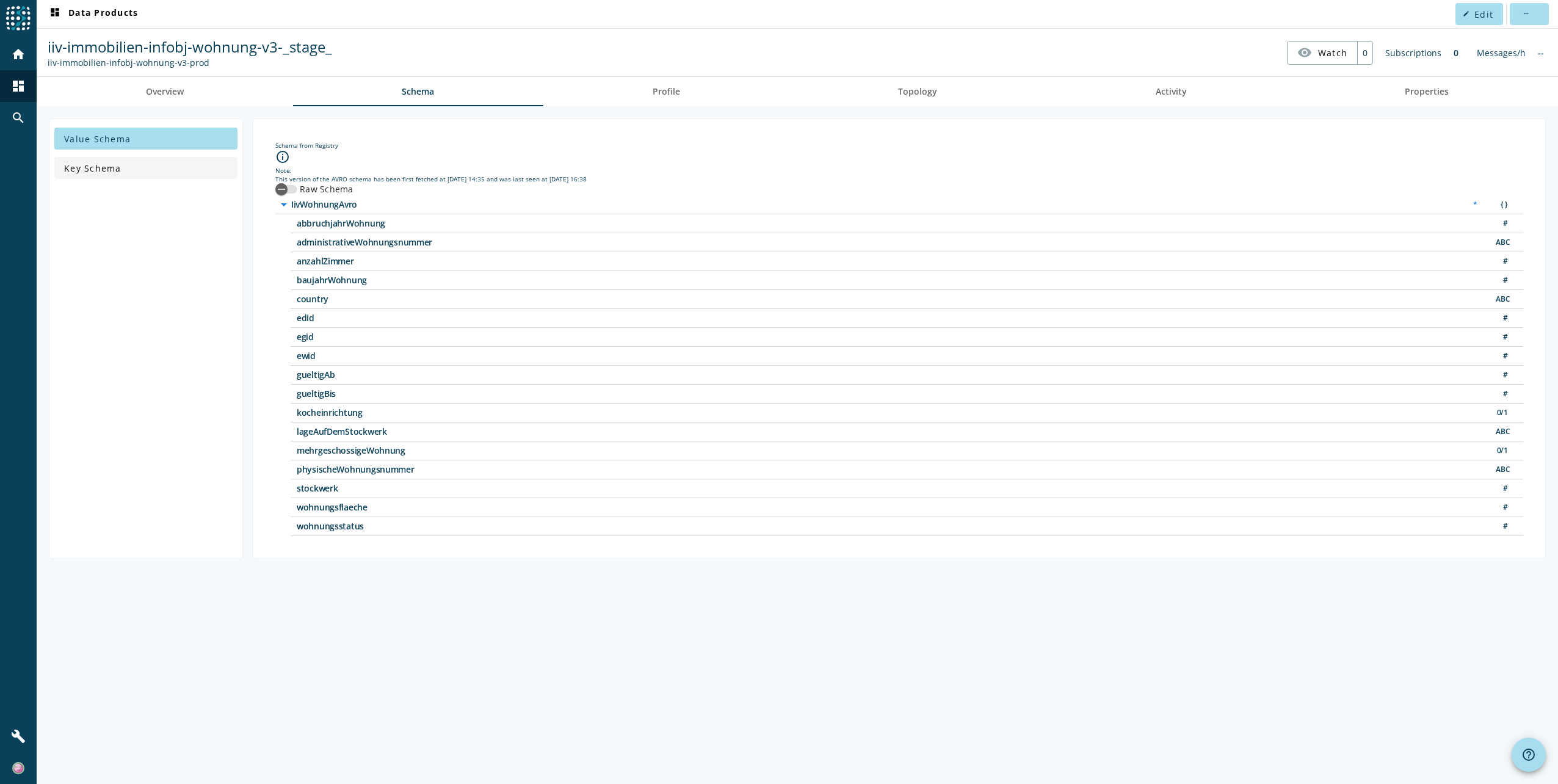
click at [125, 171] on span at bounding box center [146, 168] width 183 height 29
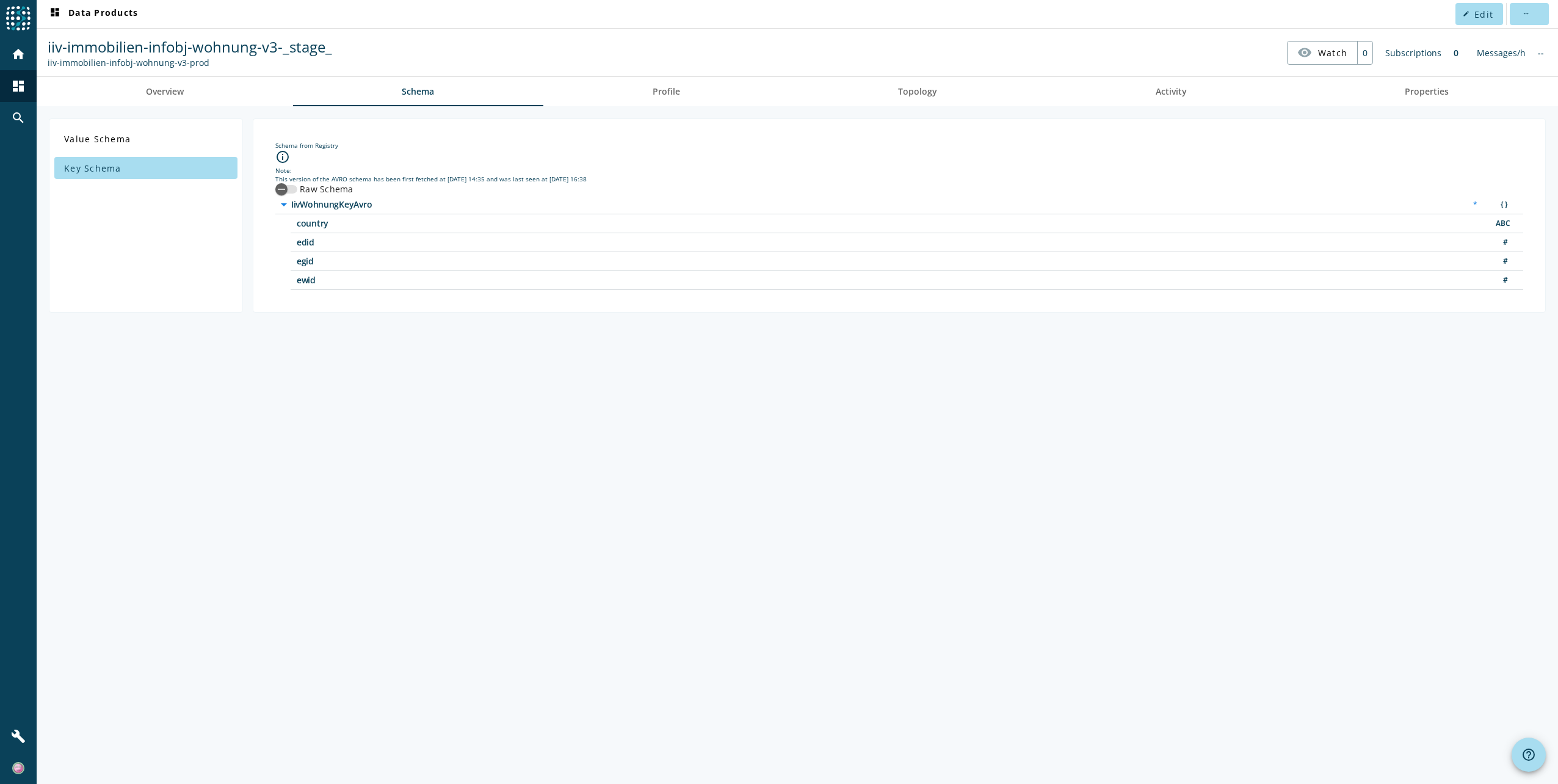
click at [310, 279] on span "ewid" at bounding box center [450, 280] width 305 height 8
click at [309, 279] on span "ewid" at bounding box center [450, 280] width 305 height 8
drag, startPoint x: 315, startPoint y: 280, endPoint x: 295, endPoint y: 279, distance: 20.0
click at [295, 279] on div "ewid #" at bounding box center [906, 280] width 1232 height 19
